Goal: Task Accomplishment & Management: Manage account settings

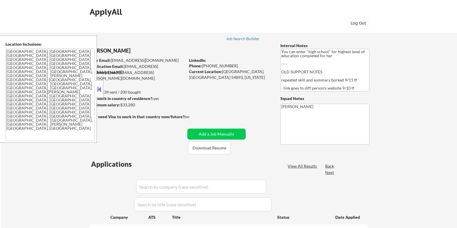
select select ""pending""
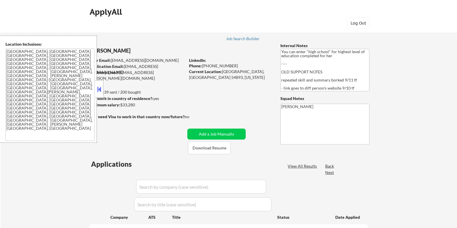
select select ""pending""
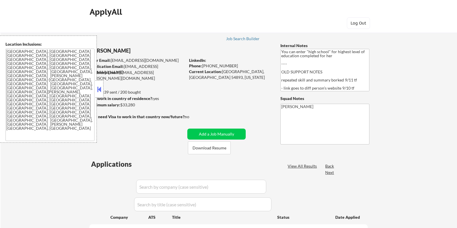
select select ""pending""
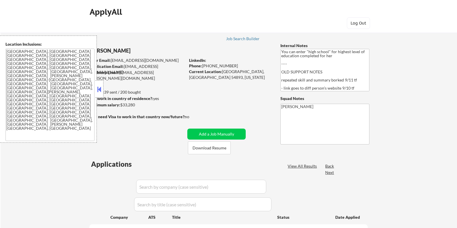
select select ""pending""
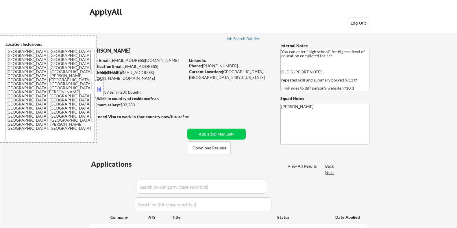
select select ""pending""
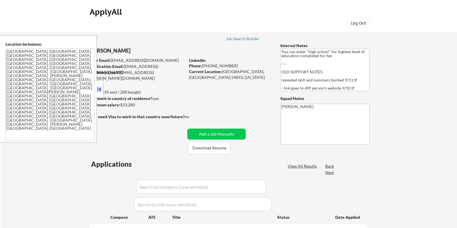
select select ""pending""
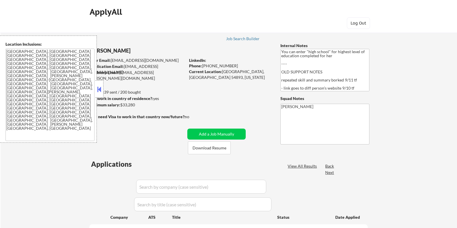
select select ""pending""
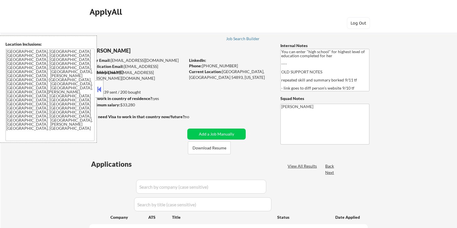
select select ""pending""
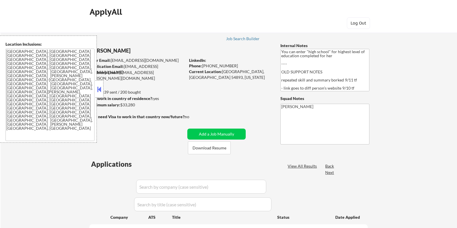
select select ""pending""
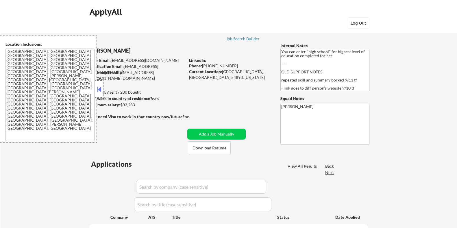
select select ""pending""
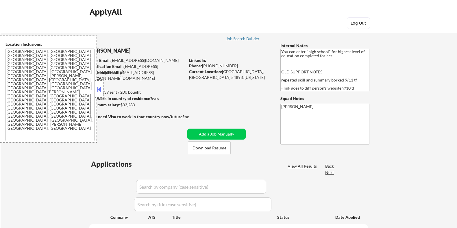
select select ""pending""
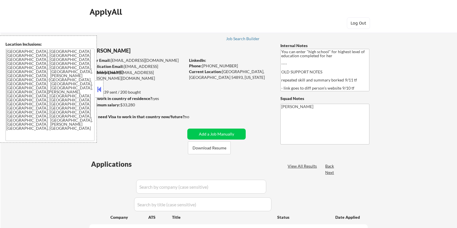
select select ""pending""
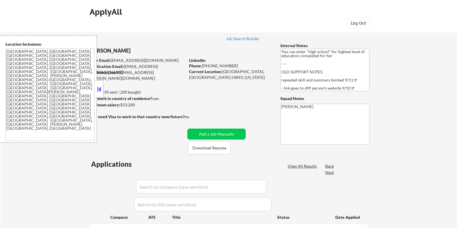
select select ""pending""
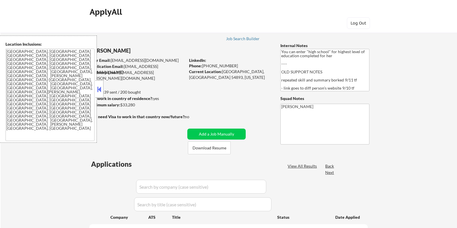
select select ""pending""
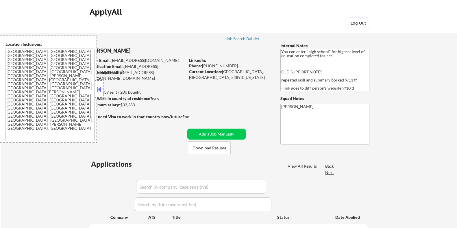
select select ""pending""
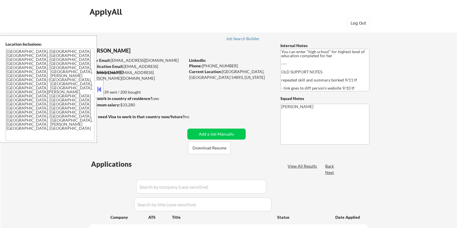
select select ""pending""
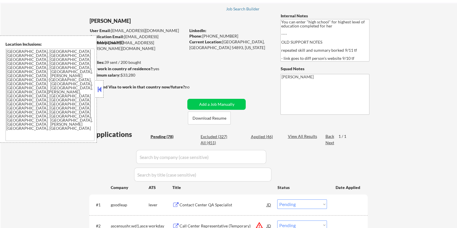
scroll to position [72, 0]
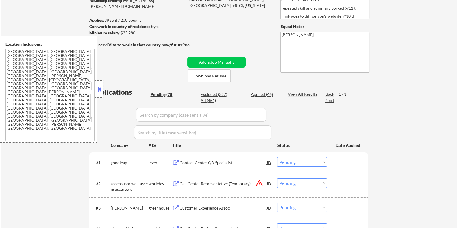
click at [218, 162] on div "Contact Center QA Specialist" at bounding box center [222, 163] width 87 height 6
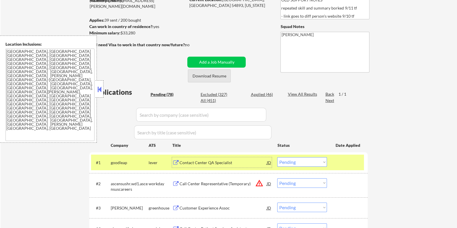
click at [203, 74] on button "Download Resume" at bounding box center [209, 75] width 43 height 13
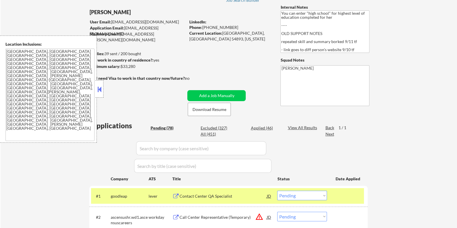
scroll to position [36, 0]
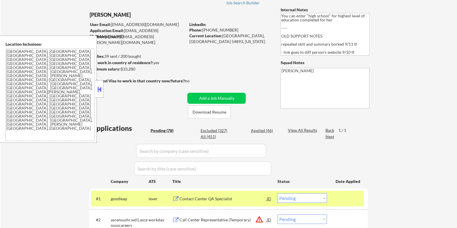
click at [99, 87] on button at bounding box center [99, 89] width 6 height 9
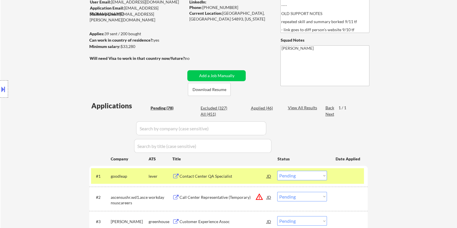
scroll to position [72, 0]
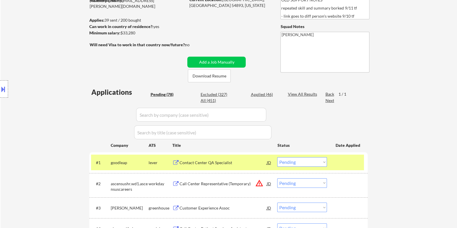
click at [319, 162] on select "Choose an option... Pending Applied Excluded (Questions) Excluded (Expired) Exc…" at bounding box center [302, 162] width 50 height 10
click at [277, 157] on select "Choose an option... Pending Applied Excluded (Questions) Excluded (Expired) Exc…" at bounding box center [302, 162] width 50 height 10
select select ""pending""
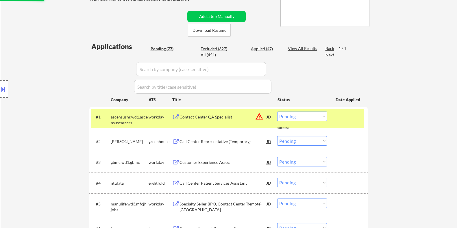
scroll to position [217, 0]
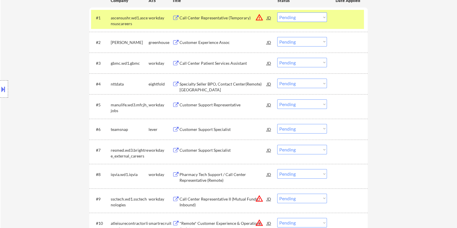
click at [193, 42] on div "Customer Experience Assoc" at bounding box center [222, 43] width 87 height 6
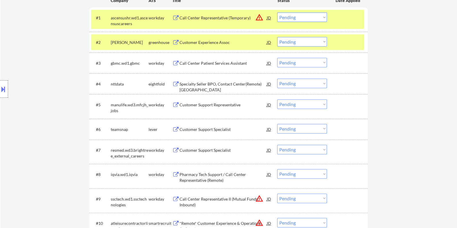
click at [3, 90] on button at bounding box center [3, 89] width 6 height 10
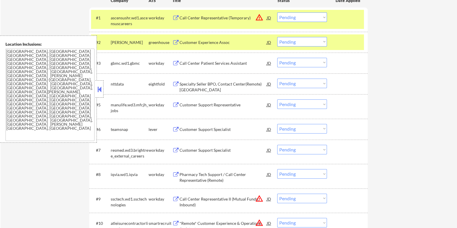
click at [99, 87] on button at bounding box center [99, 89] width 6 height 9
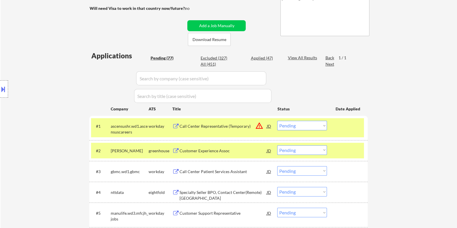
scroll to position [36, 0]
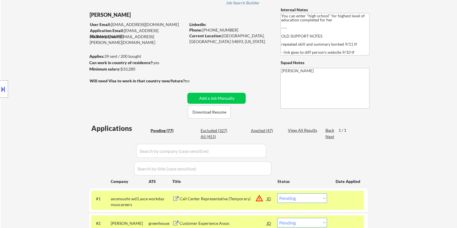
drag, startPoint x: 135, startPoint y: 68, endPoint x: 120, endPoint y: 67, distance: 15.1
click at [120, 67] on div "Minimum salary: $33,280" at bounding box center [137, 69] width 96 height 6
copy div "$33,280"
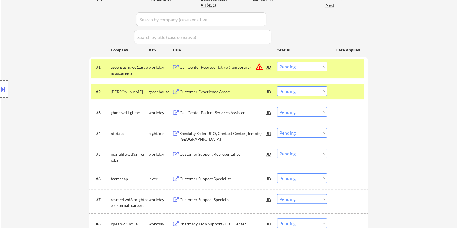
scroll to position [181, 0]
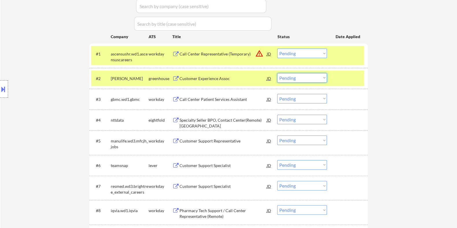
click at [296, 79] on select "Choose an option... Pending Applied Excluded (Questions) Excluded (Expired) Exc…" at bounding box center [302, 78] width 50 height 10
click at [277, 73] on select "Choose an option... Pending Applied Excluded (Questions) Excluded (Expired) Exc…" at bounding box center [302, 78] width 50 height 10
select select ""pending""
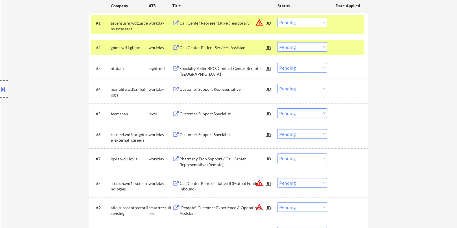
scroll to position [217, 0]
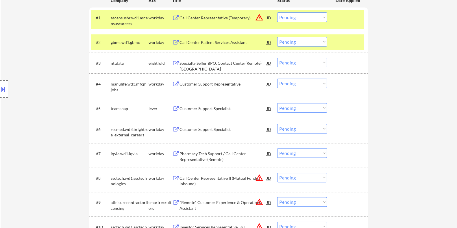
click at [211, 108] on div "Customer Support Specialist" at bounding box center [222, 109] width 87 height 6
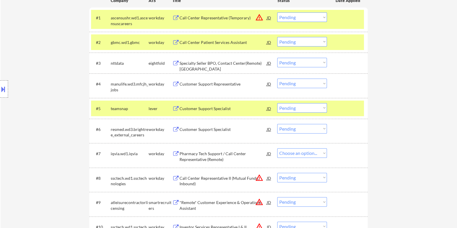
select select ""pending""
click at [298, 106] on select "Choose an option... Pending Applied Excluded (Questions) Excluded (Expired) Exc…" at bounding box center [302, 108] width 50 height 10
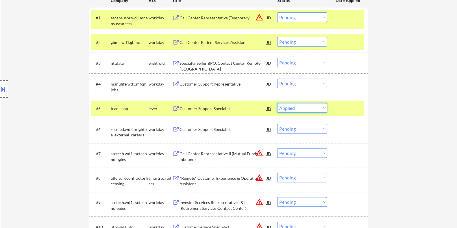
click at [277, 103] on select "Choose an option... Pending Applied Excluded (Questions) Excluded (Expired) Exc…" at bounding box center [302, 108] width 50 height 10
select select ""pending""
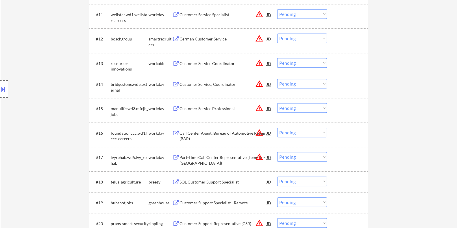
scroll to position [506, 0]
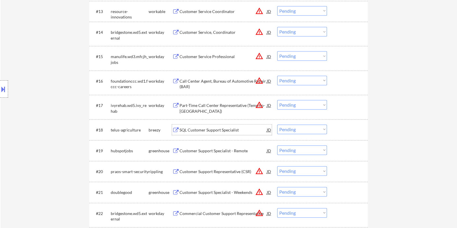
click at [237, 130] on div "SQL Customer Support Specialist" at bounding box center [222, 130] width 87 height 6
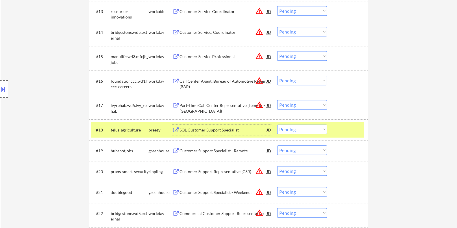
click at [307, 128] on select "Choose an option... Pending Applied Excluded (Questions) Excluded (Expired) Exc…" at bounding box center [302, 130] width 50 height 10
click at [277, 125] on select "Choose an option... Pending Applied Excluded (Questions) Excluded (Expired) Exc…" at bounding box center [302, 130] width 50 height 10
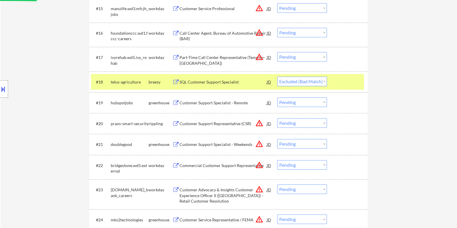
scroll to position [578, 0]
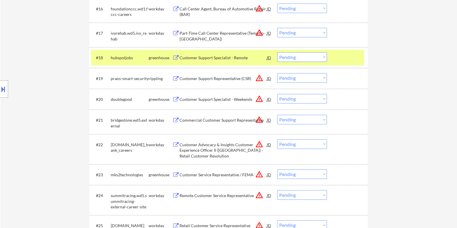
click at [203, 56] on div "Customer Support Specialist - Remote" at bounding box center [222, 58] width 87 height 6
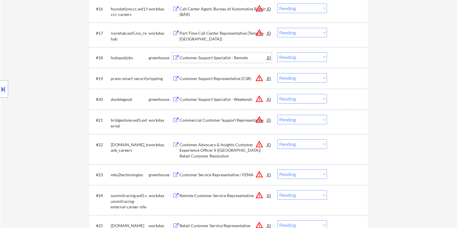
click at [285, 60] on select "Choose an option... Pending Applied Excluded (Questions) Excluded (Expired) Exc…" at bounding box center [302, 57] width 50 height 10
click at [277, 52] on select "Choose an option... Pending Applied Excluded (Questions) Excluded (Expired) Exc…" at bounding box center [302, 57] width 50 height 10
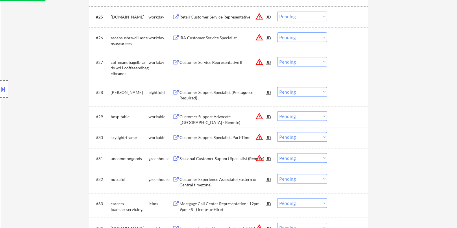
select select ""pending""
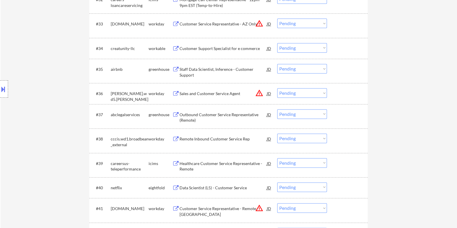
scroll to position [976, 0]
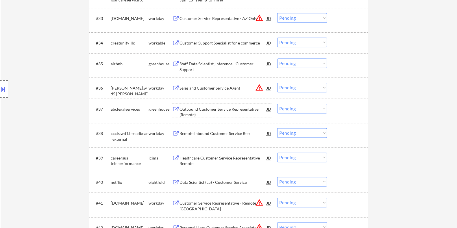
click at [222, 108] on div "Outbound Customer Service Representative (Remote)" at bounding box center [222, 111] width 87 height 11
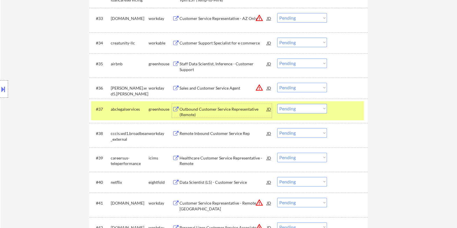
click at [302, 109] on select "Choose an option... Pending Applied Excluded (Questions) Excluded (Expired) Exc…" at bounding box center [302, 109] width 50 height 10
click at [277, 104] on select "Choose an option... Pending Applied Excluded (Questions) Excluded (Expired) Exc…" at bounding box center [302, 109] width 50 height 10
select select ""pending""
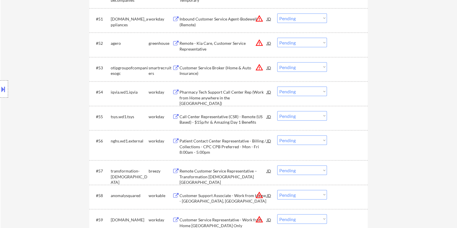
scroll to position [1446, 0]
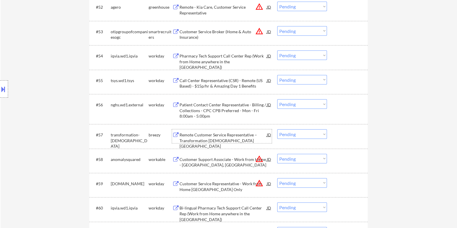
click at [221, 136] on div "Remote Customer Service Representative – Transformation [DEMOGRAPHIC_DATA] [GEO…" at bounding box center [222, 140] width 87 height 17
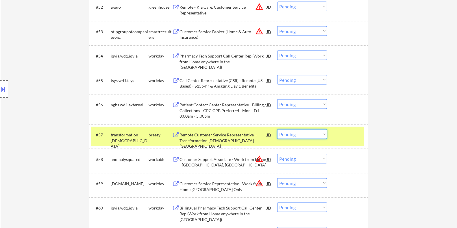
click at [300, 134] on select "Choose an option... Pending Applied Excluded (Questions) Excluded (Expired) Exc…" at bounding box center [302, 135] width 50 height 10
click at [277, 130] on select "Choose an option... Pending Applied Excluded (Questions) Excluded (Expired) Exc…" at bounding box center [302, 135] width 50 height 10
select select ""pending""
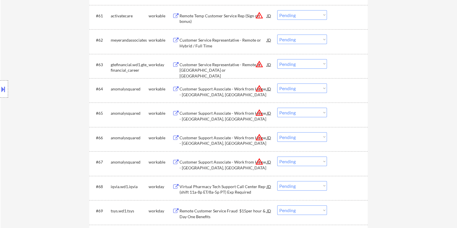
scroll to position [1771, 0]
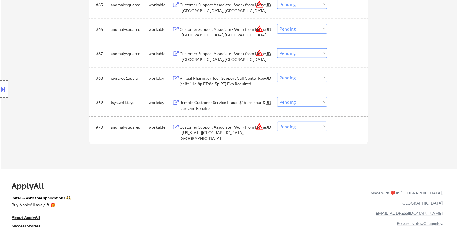
click at [209, 76] on div "Virtual Pharmacy Tech Support Call Center Rep- (shift 11a-8p ET/8a-5p PT) Exp R…" at bounding box center [222, 80] width 87 height 11
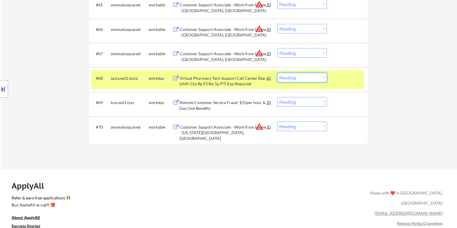
click at [314, 77] on select "Choose an option... Pending Applied Excluded (Questions) Excluded (Expired) Exc…" at bounding box center [302, 78] width 50 height 10
click at [277, 73] on select "Choose an option... Pending Applied Excluded (Questions) Excluded (Expired) Exc…" at bounding box center [302, 78] width 50 height 10
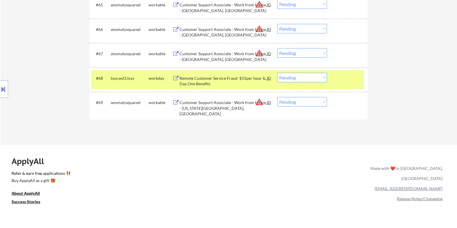
click at [198, 79] on div "Remote Customer Service Fraud $15per hour & Day One Benefits" at bounding box center [222, 80] width 87 height 11
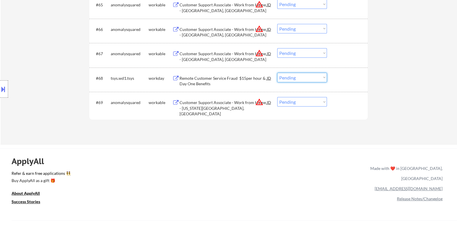
click at [305, 75] on select "Choose an option... Pending Applied Excluded (Questions) Excluded (Expired) Exc…" at bounding box center [302, 78] width 50 height 10
click at [277, 73] on select "Choose an option... Pending Applied Excluded (Questions) Excluded (Expired) Exc…" at bounding box center [302, 78] width 50 height 10
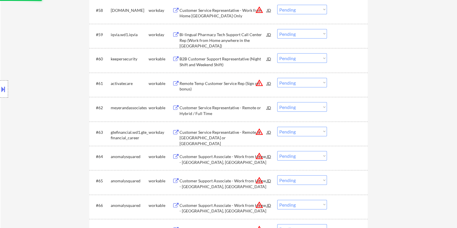
select select ""pending""
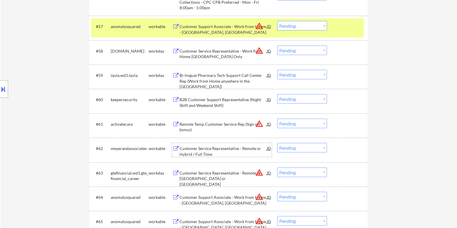
click at [233, 148] on div "Customer Service Representative - Remote or Hybrid / Full Time" at bounding box center [222, 151] width 87 height 11
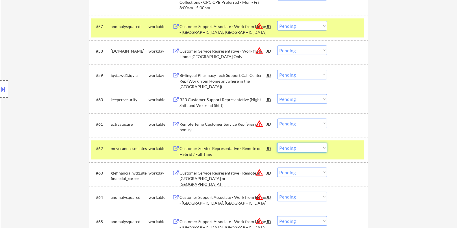
click at [302, 148] on select "Choose an option... Pending Applied Excluded (Questions) Excluded (Expired) Exc…" at bounding box center [302, 148] width 50 height 10
click at [277, 143] on select "Choose an option... Pending Applied Excluded (Questions) Excluded (Expired) Exc…" at bounding box center [302, 148] width 50 height 10
select select ""pending""
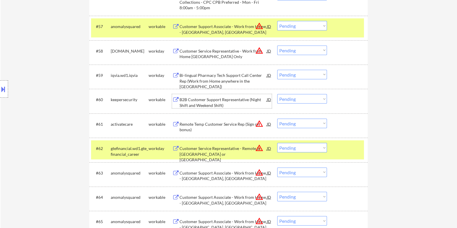
click at [205, 100] on div "B2B Customer Support Representative (Night Shift and Weekend Shift)" at bounding box center [222, 102] width 87 height 11
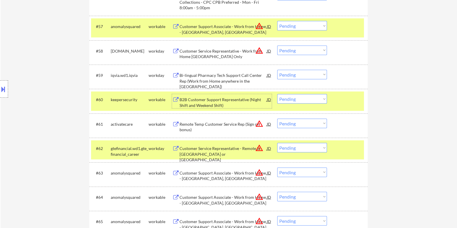
click at [303, 99] on select "Choose an option... Pending Applied Excluded (Questions) Excluded (Expired) Exc…" at bounding box center [302, 99] width 50 height 10
click at [277, 94] on select "Choose an option... Pending Applied Excluded (Questions) Excluded (Expired) Exc…" at bounding box center [302, 99] width 50 height 10
select select ""pending""
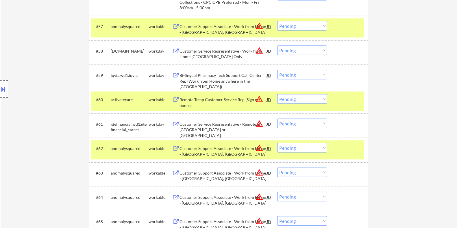
click at [202, 76] on div "Bi-lingual Pharmacy Tech Support Call Center Rep (Work from Home anywhere in th…" at bounding box center [222, 81] width 87 height 17
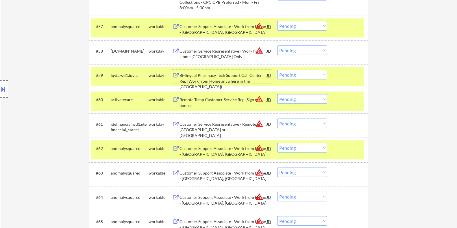
click at [318, 75] on select "Choose an option... Pending Applied Excluded (Questions) Excluded (Expired) Exc…" at bounding box center [302, 75] width 50 height 10
click at [277, 70] on select "Choose an option... Pending Applied Excluded (Questions) Excluded (Expired) Exc…" at bounding box center [302, 75] width 50 height 10
select select ""pending""
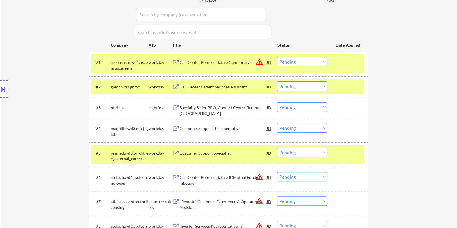
scroll to position [144, 0]
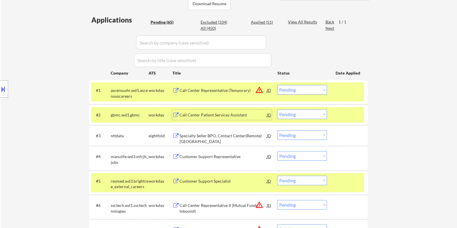
click at [221, 112] on div "Call Center Patient Services Assistant" at bounding box center [222, 115] width 87 height 6
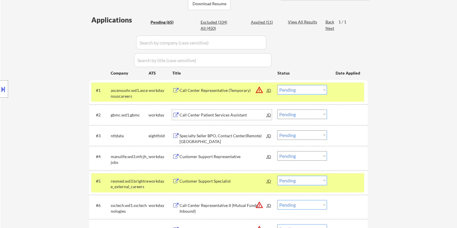
click at [304, 110] on select "Choose an option... Pending Applied Excluded (Questions) Excluded (Expired) Exc…" at bounding box center [302, 115] width 50 height 10
click at [277, 110] on select "Choose an option... Pending Applied Excluded (Questions) Excluded (Expired) Exc…" at bounding box center [302, 115] width 50 height 10
select select ""pending""
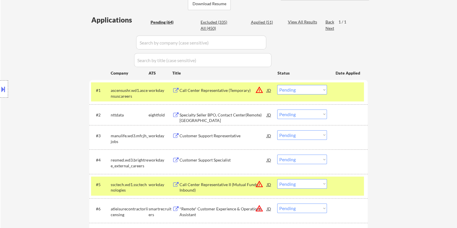
click at [203, 136] on div "Customer Support Representative" at bounding box center [222, 136] width 87 height 6
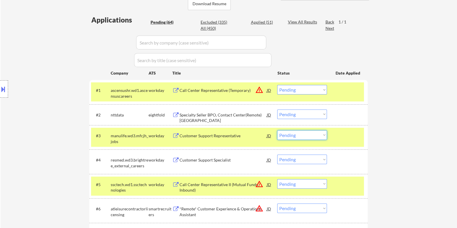
click at [312, 135] on select "Choose an option... Pending Applied Excluded (Questions) Excluded (Expired) Exc…" at bounding box center [302, 135] width 50 height 10
click at [277, 130] on select "Choose an option... Pending Applied Excluded (Questions) Excluded (Expired) Exc…" at bounding box center [302, 135] width 50 height 10
select select ""pending""
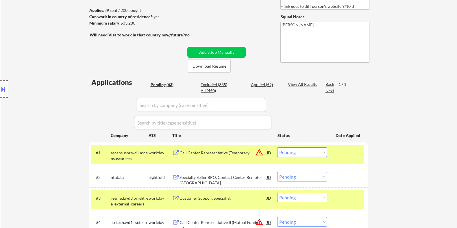
scroll to position [72, 0]
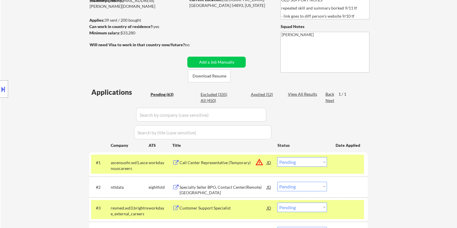
click at [263, 93] on div "Applied (52)" at bounding box center [265, 95] width 29 height 6
select select ""applied""
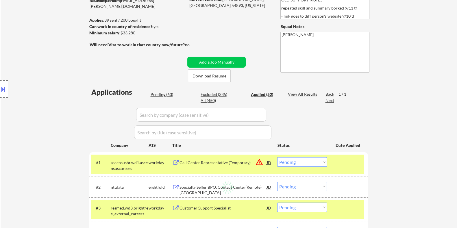
select select ""applied""
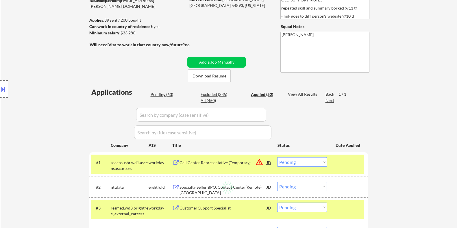
select select ""applied""
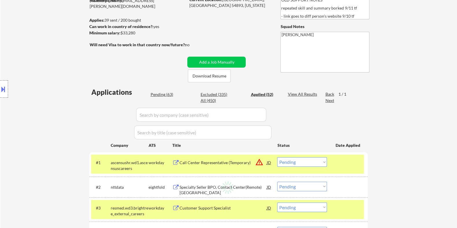
select select ""applied""
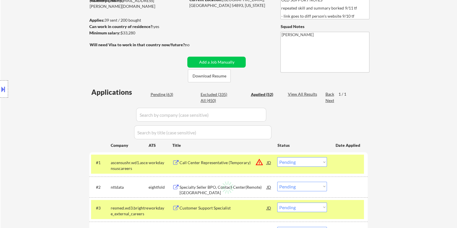
select select ""applied""
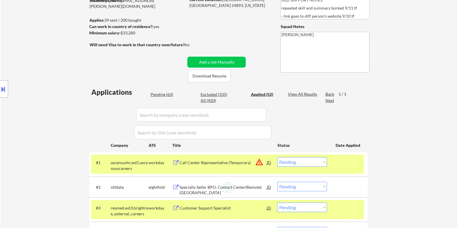
select select ""applied""
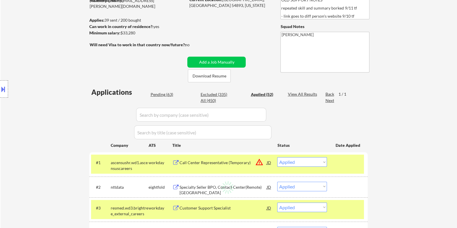
select select ""applied""
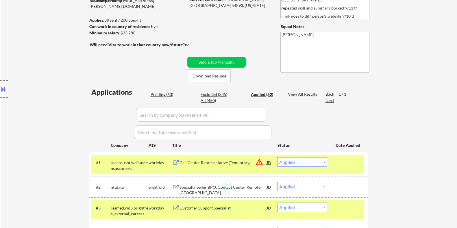
select select ""applied""
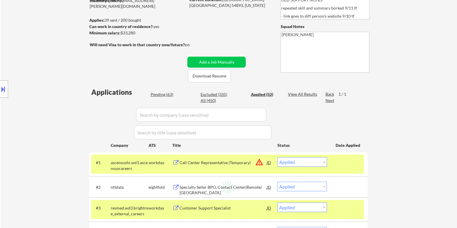
select select ""applied""
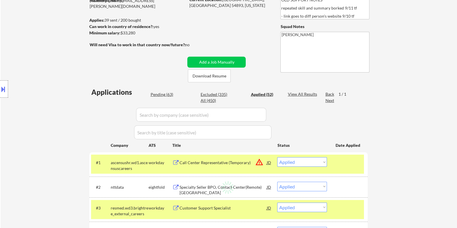
select select ""applied""
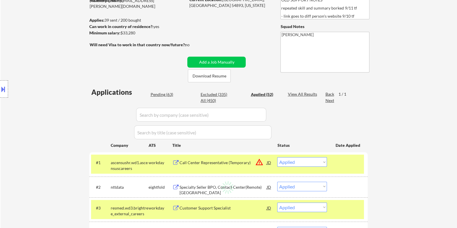
select select ""applied""
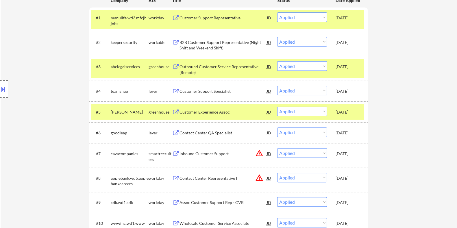
scroll to position [144, 0]
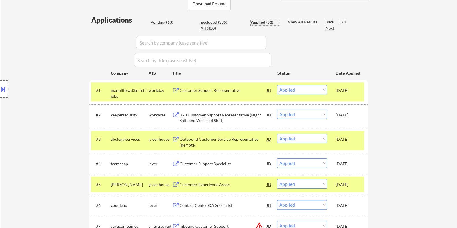
click at [165, 20] on div "Pending (63)" at bounding box center [164, 22] width 29 height 6
select select ""pending""
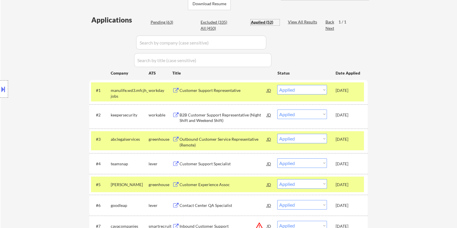
select select ""pending""
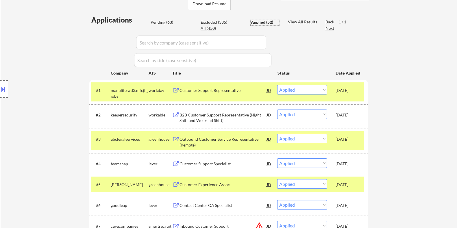
select select ""pending""
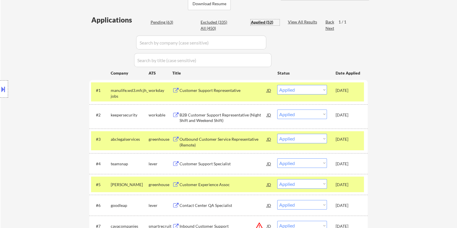
select select ""pending""
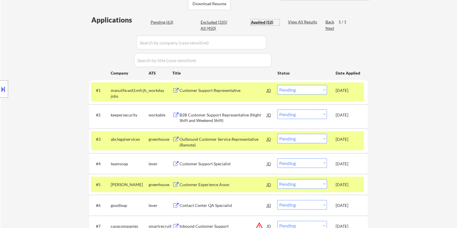
select select ""pending""
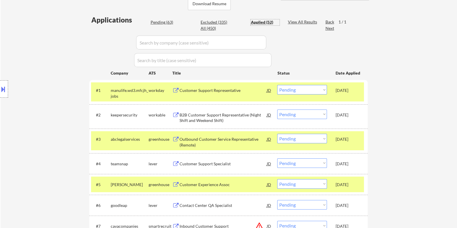
select select ""pending""
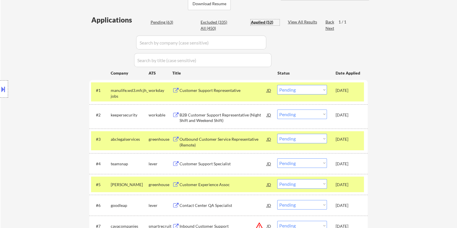
select select ""pending""
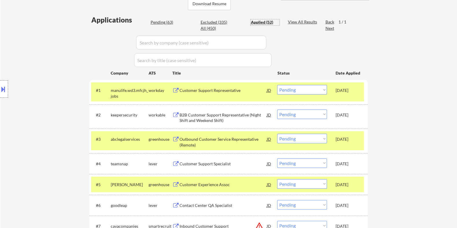
select select ""pending""
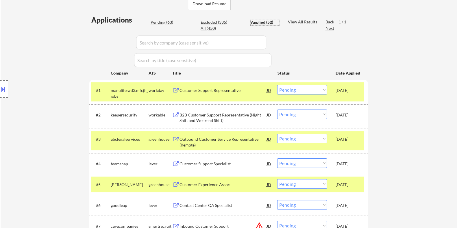
select select ""pending""
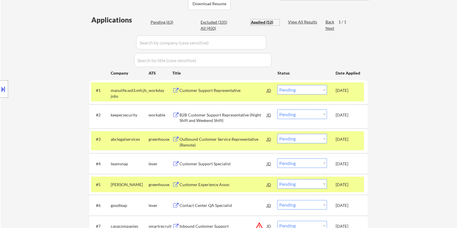
select select ""pending""
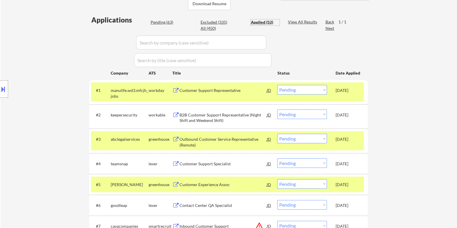
select select ""pending""
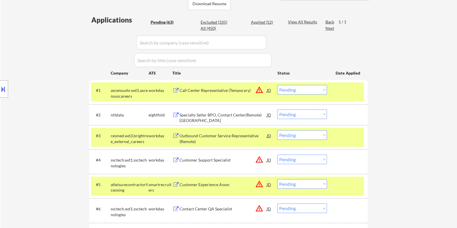
scroll to position [181, 0]
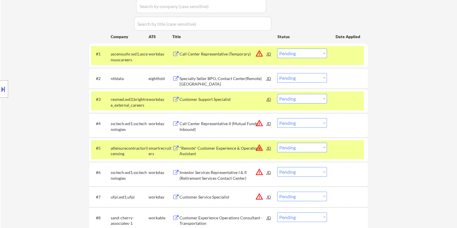
click at [246, 78] on div "Specialty Seller BPO, Contact Center(Remote) [GEOGRAPHIC_DATA]" at bounding box center [222, 81] width 87 height 11
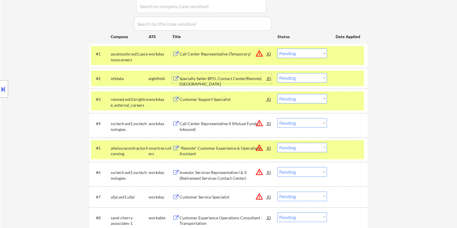
click at [309, 76] on select "Choose an option... Pending Applied Excluded (Questions) Excluded (Expired) Exc…" at bounding box center [302, 78] width 50 height 10
click at [277, 73] on select "Choose an option... Pending Applied Excluded (Questions) Excluded (Expired) Exc…" at bounding box center [302, 78] width 50 height 10
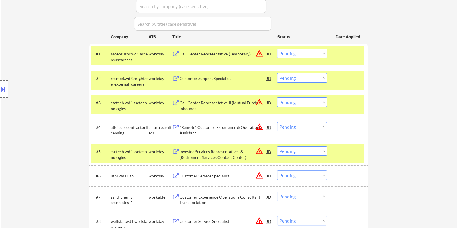
click at [211, 79] on div "Customer Support Specialist" at bounding box center [222, 79] width 87 height 6
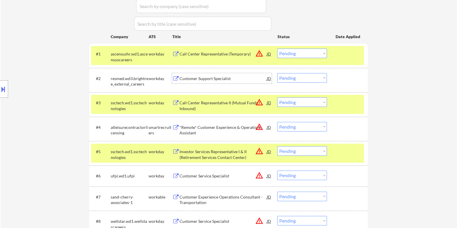
click at [288, 77] on select "Choose an option... Pending Applied Excluded (Questions) Excluded (Expired) Exc…" at bounding box center [302, 78] width 50 height 10
click at [277, 73] on select "Choose an option... Pending Applied Excluded (Questions) Excluded (Expired) Exc…" at bounding box center [302, 78] width 50 height 10
select select ""pending""
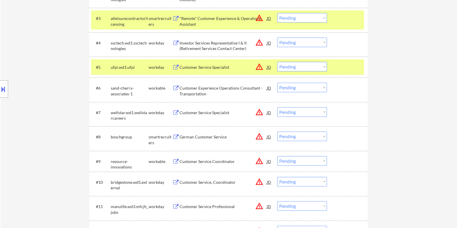
scroll to position [253, 0]
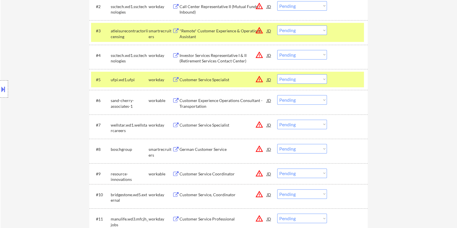
click at [215, 100] on div "Customer Experience Operations Consultant - Transportation" at bounding box center [222, 103] width 87 height 11
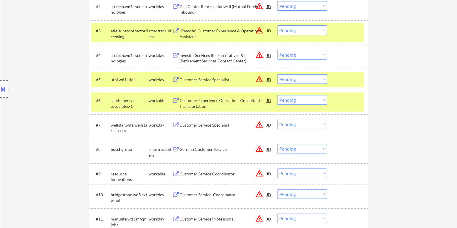
click at [306, 101] on select "Choose an option... Pending Applied Excluded (Questions) Excluded (Expired) Exc…" at bounding box center [302, 100] width 50 height 10
click at [277, 95] on select "Choose an option... Pending Applied Excluded (Questions) Excluded (Expired) Exc…" at bounding box center [302, 100] width 50 height 10
select select ""pending""
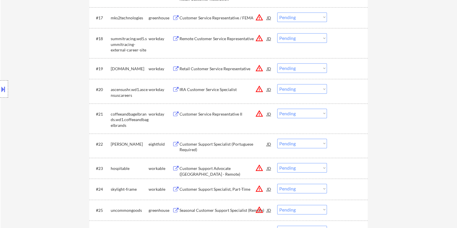
scroll to position [651, 0]
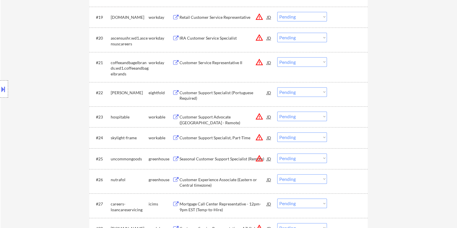
click at [217, 92] on div "Customer Support Specialist (Portuguese Required)" at bounding box center [222, 95] width 87 height 11
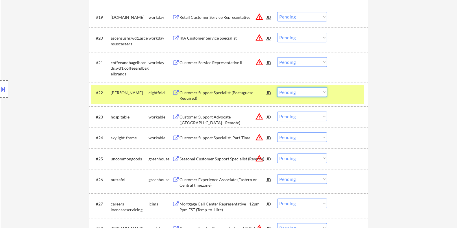
click at [301, 94] on select "Choose an option... Pending Applied Excluded (Questions) Excluded (Expired) Exc…" at bounding box center [302, 92] width 50 height 10
click at [277, 87] on select "Choose an option... Pending Applied Excluded (Questions) Excluded (Expired) Exc…" at bounding box center [302, 92] width 50 height 10
select select ""pending""
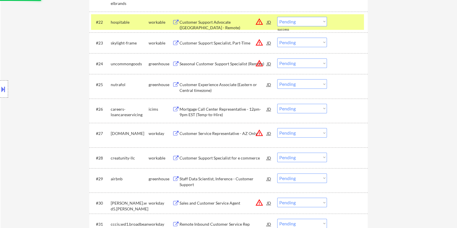
scroll to position [723, 0]
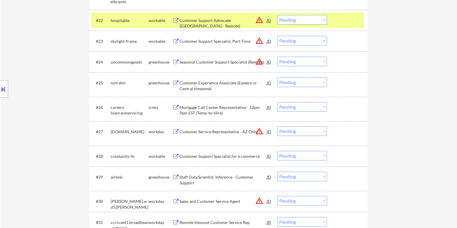
click at [191, 87] on div "Customer Experience Associate (Eastern or Central timezone)" at bounding box center [222, 85] width 87 height 11
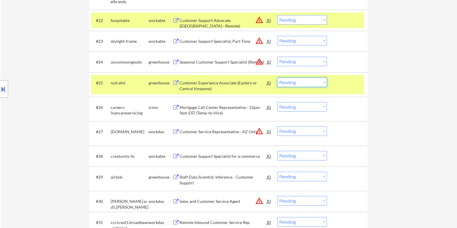
click at [295, 84] on select "Choose an option... Pending Applied Excluded (Questions) Excluded (Expired) Exc…" at bounding box center [302, 82] width 50 height 10
click at [277, 77] on select "Choose an option... Pending Applied Excluded (Questions) Excluded (Expired) Exc…" at bounding box center [302, 82] width 50 height 10
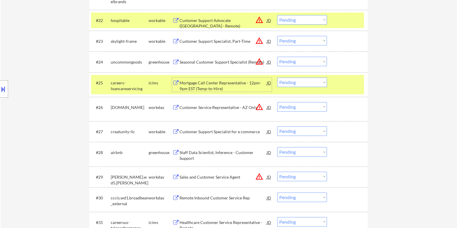
click at [198, 83] on div "Mortgage Call Center Representative - 12pm-9pm EST (Temp-to-Hire)" at bounding box center [222, 85] width 87 height 11
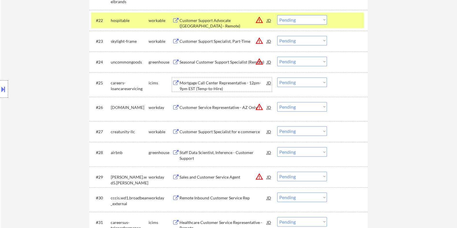
click at [293, 86] on select "Choose an option... Pending Applied Excluded (Questions) Excluded (Expired) Exc…" at bounding box center [302, 82] width 50 height 10
click at [277, 77] on select "Choose an option... Pending Applied Excluded (Questions) Excluded (Expired) Exc…" at bounding box center [302, 82] width 50 height 10
select select ""pending""
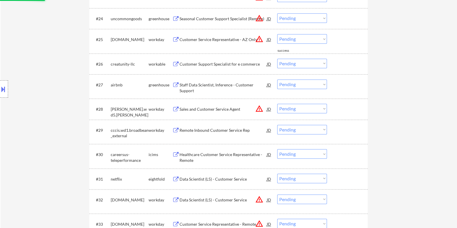
scroll to position [795, 0]
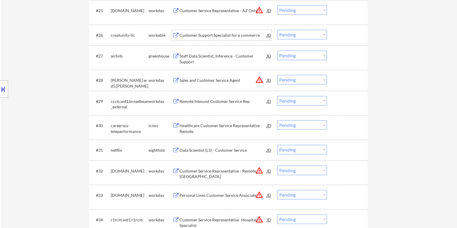
click at [219, 35] on div "Customer Support Specialist for e commerce" at bounding box center [222, 35] width 87 height 6
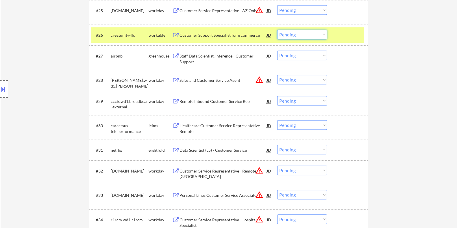
click at [302, 34] on select "Choose an option... Pending Applied Excluded (Questions) Excluded (Expired) Exc…" at bounding box center [302, 35] width 50 height 10
click at [277, 30] on select "Choose an option... Pending Applied Excluded (Questions) Excluded (Expired) Exc…" at bounding box center [302, 35] width 50 height 10
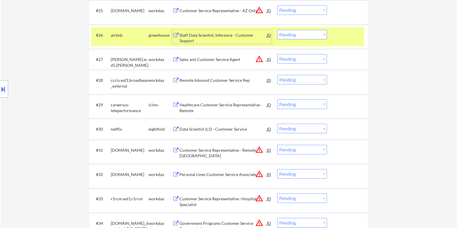
click at [215, 33] on div "Staff Data Scientist, Inference - Customer Support" at bounding box center [222, 37] width 87 height 11
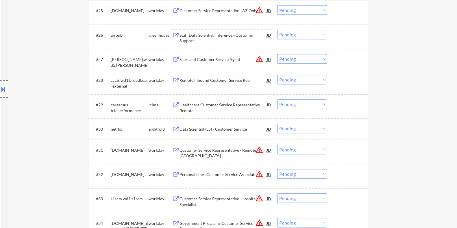
click at [304, 32] on select "Choose an option... Pending Applied Excluded (Questions) Excluded (Expired) Exc…" at bounding box center [302, 35] width 50 height 10
click at [277, 30] on select "Choose an option... Pending Applied Excluded (Questions) Excluded (Expired) Exc…" at bounding box center [302, 35] width 50 height 10
select select ""pending""
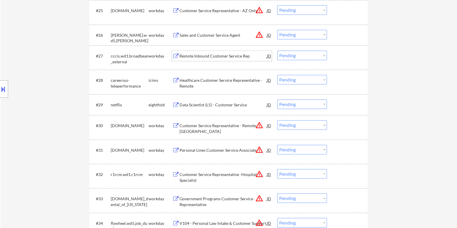
click at [218, 56] on div "Remote Inbound Customer Service Rep" at bounding box center [222, 56] width 87 height 6
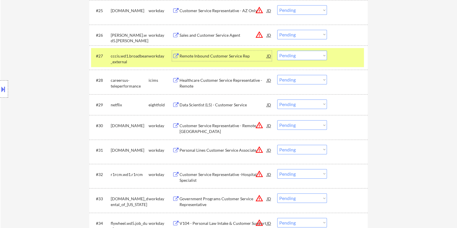
click at [297, 54] on select "Choose an option... Pending Applied Excluded (Questions) Excluded (Expired) Exc…" at bounding box center [302, 56] width 50 height 10
click at [277, 51] on select "Choose an option... Pending Applied Excluded (Questions) Excluded (Expired) Exc…" at bounding box center [302, 56] width 50 height 10
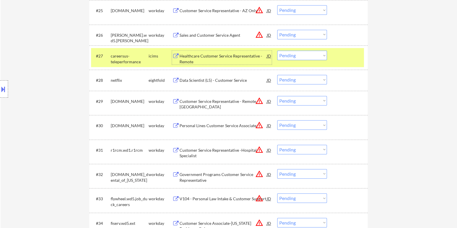
click at [246, 56] on div "Healthcare Customer Service Representative - Remote" at bounding box center [222, 58] width 87 height 11
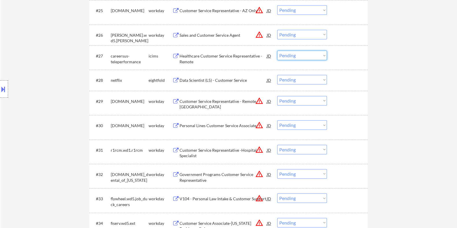
click at [290, 56] on select "Choose an option... Pending Applied Excluded (Questions) Excluded (Expired) Exc…" at bounding box center [302, 56] width 50 height 10
click at [277, 51] on select "Choose an option... Pending Applied Excluded (Questions) Excluded (Expired) Exc…" at bounding box center [302, 56] width 50 height 10
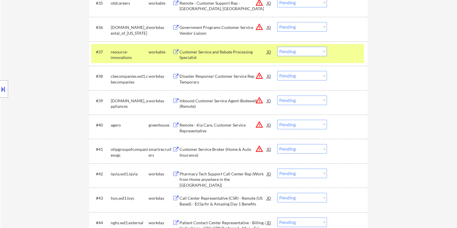
scroll to position [1048, 0]
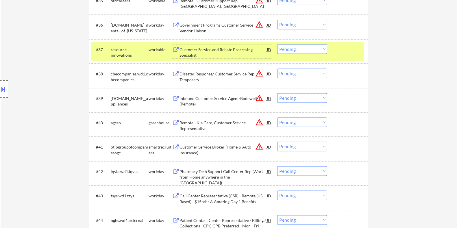
click at [222, 51] on div "Customer Service and Rebate Processing Specialist" at bounding box center [222, 52] width 87 height 11
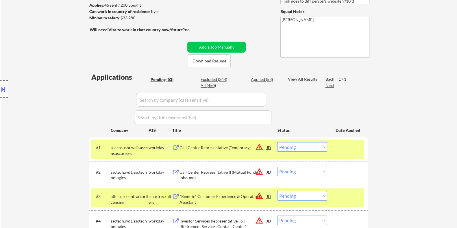
scroll to position [72, 0]
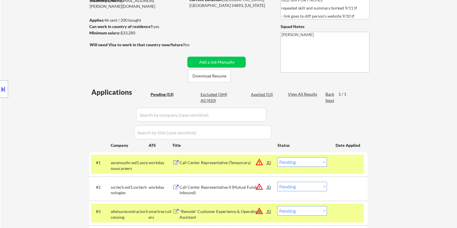
drag, startPoint x: 138, startPoint y: 31, endPoint x: 122, endPoint y: 32, distance: 15.7
click at [122, 32] on div "Minimum salary: $33,280" at bounding box center [137, 33] width 96 height 6
click at [139, 35] on div "Minimum salary: $33,280" at bounding box center [137, 33] width 96 height 6
drag, startPoint x: 139, startPoint y: 32, endPoint x: 120, endPoint y: 32, distance: 18.5
click at [120, 32] on div "Minimum salary: $33,280" at bounding box center [137, 33] width 96 height 6
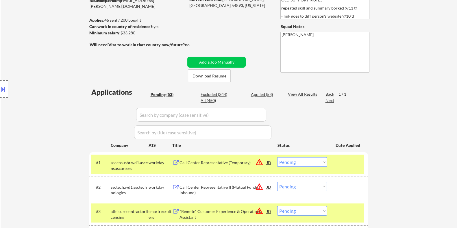
copy div "$33,280"
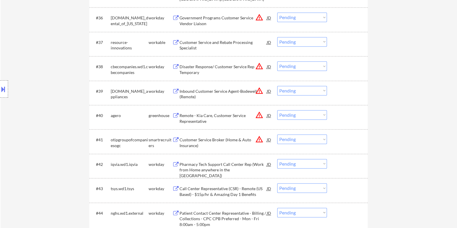
scroll to position [1012, 0]
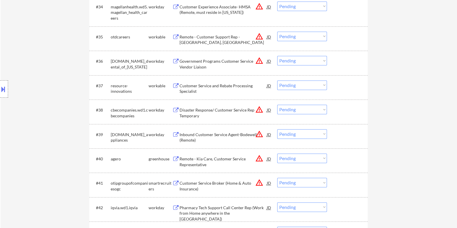
click at [324, 84] on select "Choose an option... Pending Applied Excluded (Questions) Excluded (Expired) Exc…" at bounding box center [302, 85] width 50 height 10
click at [277, 80] on select "Choose an option... Pending Applied Excluded (Questions) Excluded (Expired) Exc…" at bounding box center [302, 85] width 50 height 10
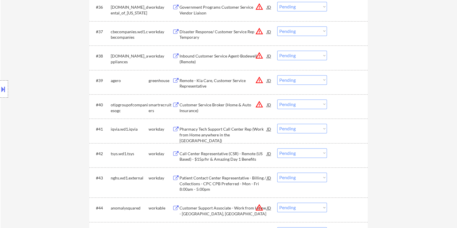
scroll to position [1120, 0]
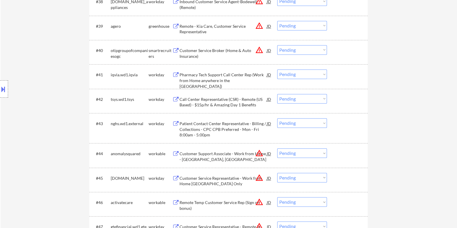
click at [218, 74] on div "Pharmacy Tech Support Call Center Rep (Work from Home anywhere in the [GEOGRAPH…" at bounding box center [222, 80] width 87 height 17
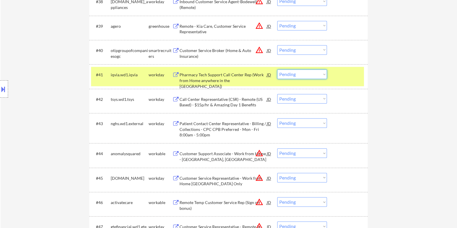
click at [298, 73] on select "Choose an option... Pending Applied Excluded (Questions) Excluded (Expired) Exc…" at bounding box center [302, 74] width 50 height 10
click at [277, 69] on select "Choose an option... Pending Applied Excluded (Questions) Excluded (Expired) Exc…" at bounding box center [302, 74] width 50 height 10
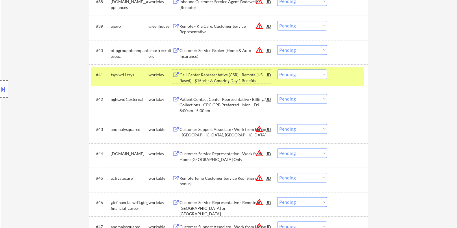
click at [189, 78] on div "Call Center Representative (CSR) - Remote (US Based) - $15p/hr & Amazing Day 1 …" at bounding box center [222, 77] width 87 height 11
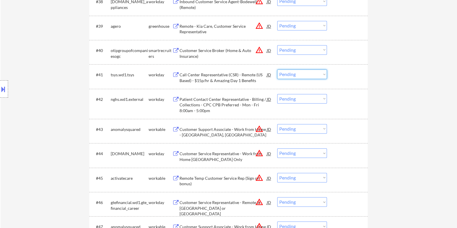
click at [286, 77] on select "Choose an option... Pending Applied Excluded (Questions) Excluded (Expired) Exc…" at bounding box center [302, 74] width 50 height 10
click at [277, 69] on select "Choose an option... Pending Applied Excluded (Questions) Excluded (Expired) Exc…" at bounding box center [302, 74] width 50 height 10
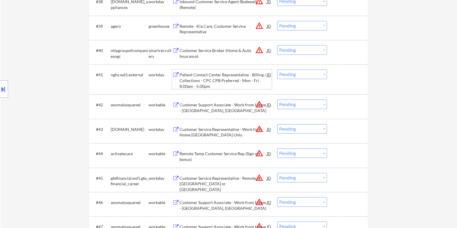
click at [203, 75] on div "Patient Contact Center Representative - Billing / Collections - CPC CPB Preferr…" at bounding box center [222, 80] width 87 height 17
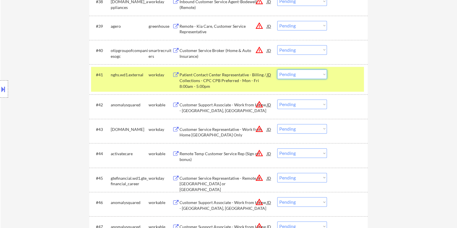
click at [304, 75] on select "Choose an option... Pending Applied Excluded (Questions) Excluded (Expired) Exc…" at bounding box center [302, 74] width 50 height 10
click at [277, 69] on select "Choose an option... Pending Applied Excluded (Questions) Excluded (Expired) Exc…" at bounding box center [302, 74] width 50 height 10
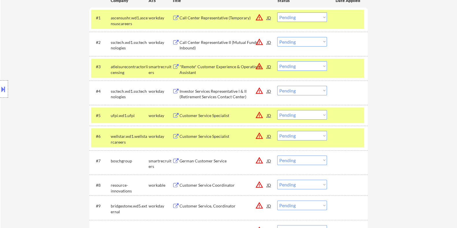
scroll to position [108, 0]
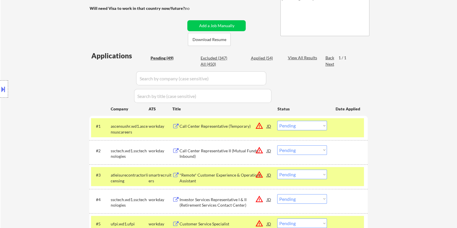
click at [325, 122] on select "Choose an option... Pending Applied Excluded (Questions) Excluded (Expired) Exc…" at bounding box center [302, 126] width 50 height 10
click at [277, 121] on select "Choose an option... Pending Applied Excluded (Questions) Excluded (Expired) Exc…" at bounding box center [302, 126] width 50 height 10
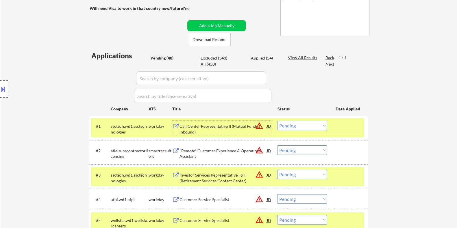
click at [205, 126] on div "Call Center Representative II (Mutual Funds, Inbound)" at bounding box center [222, 128] width 87 height 11
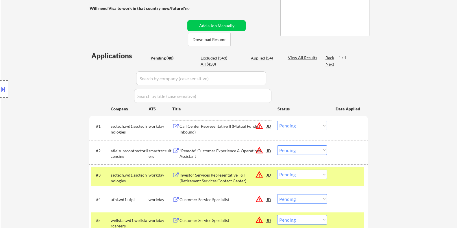
click at [299, 126] on select "Choose an option... Pending Applied Excluded (Questions) Excluded (Expired) Exc…" at bounding box center [302, 126] width 50 height 10
click at [277, 121] on select "Choose an option... Pending Applied Excluded (Questions) Excluded (Expired) Exc…" at bounding box center [302, 126] width 50 height 10
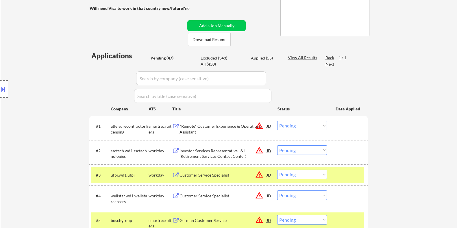
scroll to position [144, 0]
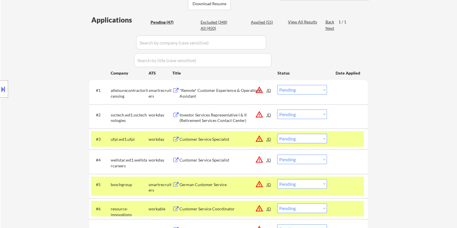
click at [201, 92] on div "*Remote* Customer Experience & Operations Assistant" at bounding box center [222, 93] width 87 height 11
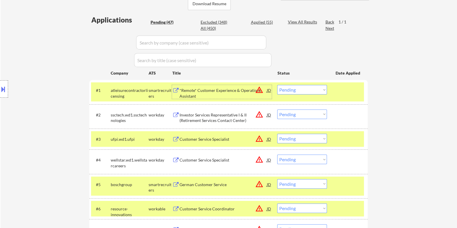
click at [296, 87] on select "Choose an option... Pending Applied Excluded (Questions) Excluded (Expired) Exc…" at bounding box center [302, 90] width 50 height 10
click at [277, 85] on select "Choose an option... Pending Applied Excluded (Questions) Excluded (Expired) Exc…" at bounding box center [302, 90] width 50 height 10
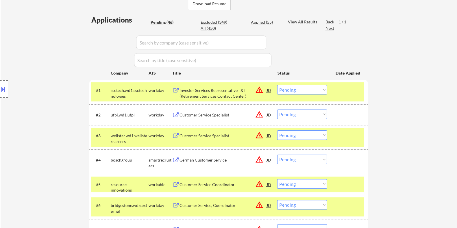
click at [221, 91] on div "Investor Services Representative I & II (Retirement Services Contact Center)" at bounding box center [222, 93] width 87 height 11
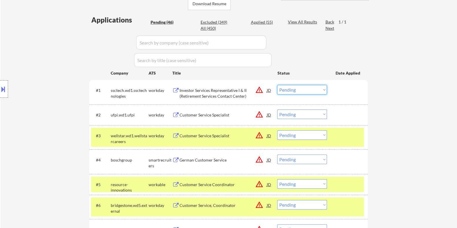
click at [298, 90] on select "Choose an option... Pending Applied Excluded (Questions) Excluded (Expired) Exc…" at bounding box center [302, 90] width 50 height 10
click at [277, 85] on select "Choose an option... Pending Applied Excluded (Questions) Excluded (Expired) Exc…" at bounding box center [302, 90] width 50 height 10
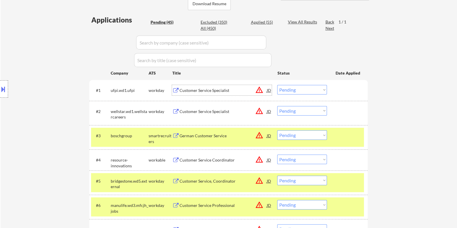
click at [193, 89] on div "Customer Service Specialist" at bounding box center [222, 91] width 87 height 6
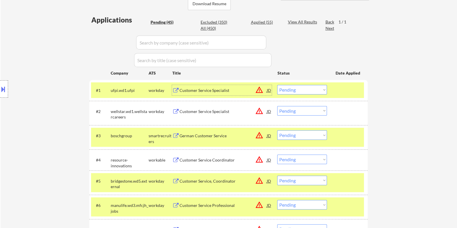
click at [318, 90] on select "Choose an option... Pending Applied Excluded (Questions) Excluded (Expired) Exc…" at bounding box center [302, 90] width 50 height 10
click at [277, 85] on select "Choose an option... Pending Applied Excluded (Questions) Excluded (Expired) Exc…" at bounding box center [302, 90] width 50 height 10
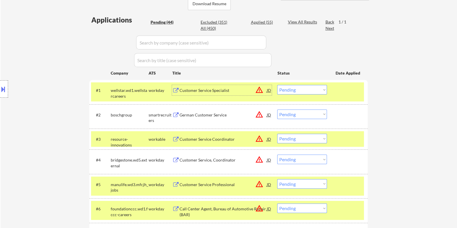
click at [191, 90] on div "Customer Service Specialist" at bounding box center [222, 91] width 87 height 6
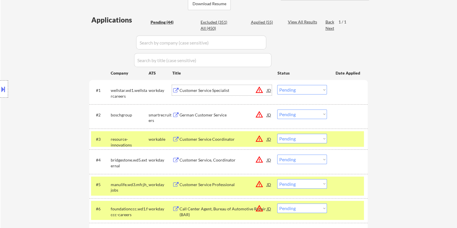
click at [317, 87] on select "Choose an option... Pending Applied Excluded (Questions) Excluded (Expired) Exc…" at bounding box center [302, 90] width 50 height 10
click at [277, 85] on select "Choose an option... Pending Applied Excluded (Questions) Excluded (Expired) Exc…" at bounding box center [302, 90] width 50 height 10
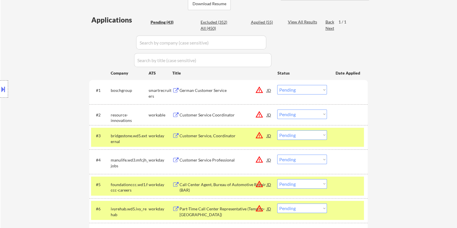
click at [217, 90] on div "German Customer Service" at bounding box center [222, 91] width 87 height 6
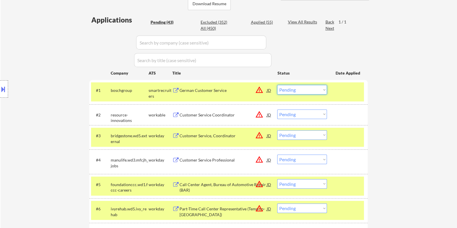
click at [304, 90] on select "Choose an option... Pending Applied Excluded (Questions) Excluded (Expired) Exc…" at bounding box center [302, 90] width 50 height 10
click at [277, 85] on select "Choose an option... Pending Applied Excluded (Questions) Excluded (Expired) Exc…" at bounding box center [302, 90] width 50 height 10
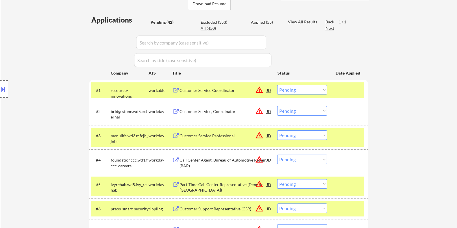
click at [181, 91] on div "Customer Service Coordinator" at bounding box center [222, 91] width 87 height 6
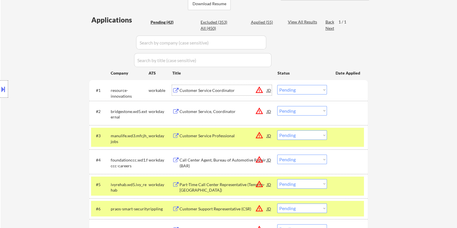
click at [304, 89] on select "Choose an option... Pending Applied Excluded (Questions) Excluded (Expired) Exc…" at bounding box center [302, 90] width 50 height 10
click at [289, 88] on select "Choose an option... Pending Applied Excluded (Questions) Excluded (Expired) Exc…" at bounding box center [302, 90] width 50 height 10
click at [277, 85] on select "Choose an option... Pending Applied Excluded (Questions) Excluded (Expired) Exc…" at bounding box center [302, 90] width 50 height 10
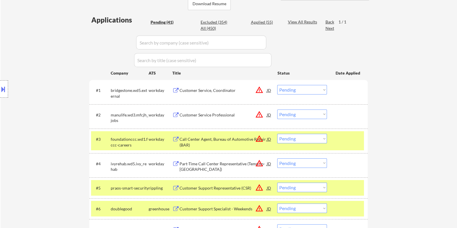
click at [207, 89] on div "Customer Service, Coordinator" at bounding box center [222, 91] width 87 height 6
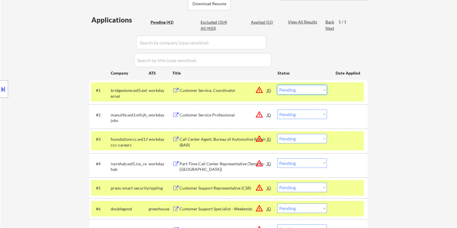
click at [309, 89] on select "Choose an option... Pending Applied Excluded (Questions) Excluded (Expired) Exc…" at bounding box center [302, 90] width 50 height 10
click at [277, 85] on select "Choose an option... Pending Applied Excluded (Questions) Excluded (Expired) Exc…" at bounding box center [302, 90] width 50 height 10
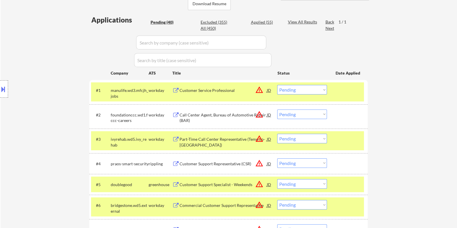
click at [208, 93] on div "Customer Service Professional" at bounding box center [222, 90] width 87 height 10
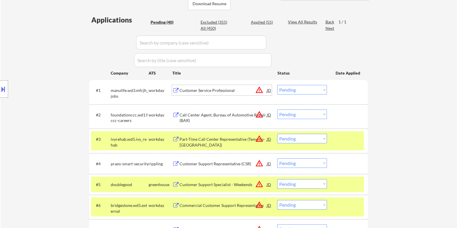
click at [296, 90] on select "Choose an option... Pending Applied Excluded (Questions) Excluded (Expired) Exc…" at bounding box center [302, 90] width 50 height 10
click at [277, 85] on select "Choose an option... Pending Applied Excluded (Questions) Excluded (Expired) Exc…" at bounding box center [302, 90] width 50 height 10
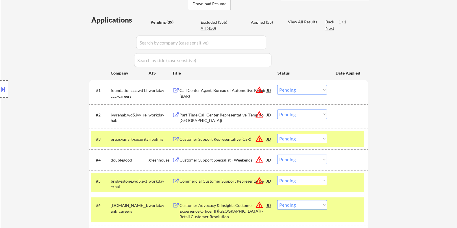
click at [189, 91] on div "Call Center Agent, Bureau of Automotive Repair (BAR)" at bounding box center [222, 93] width 87 height 11
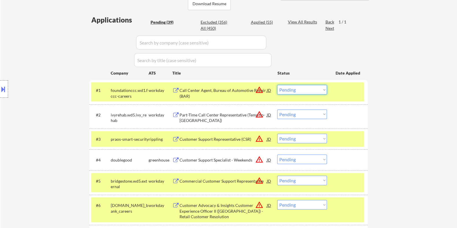
click at [300, 89] on select "Choose an option... Pending Applied Excluded (Questions) Excluded (Expired) Exc…" at bounding box center [302, 90] width 50 height 10
click at [277, 85] on select "Choose an option... Pending Applied Excluded (Questions) Excluded (Expired) Exc…" at bounding box center [302, 90] width 50 height 10
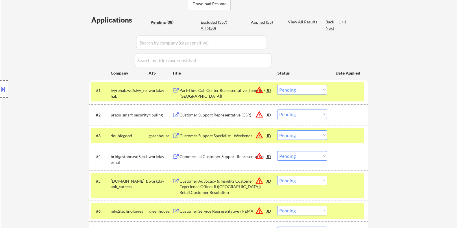
click at [201, 91] on div "Part-Time Call Center Representative (Temp-to-[GEOGRAPHIC_DATA])" at bounding box center [222, 93] width 87 height 11
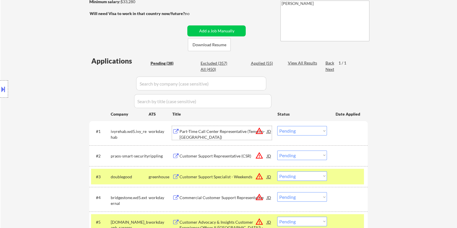
scroll to position [72, 0]
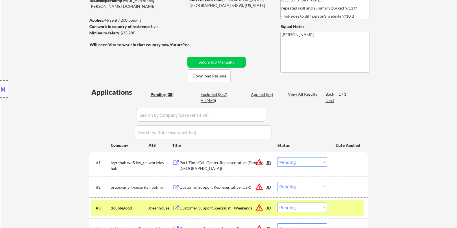
drag, startPoint x: 139, startPoint y: 32, endPoint x: 121, endPoint y: 31, distance: 18.0
click at [121, 31] on div "Minimum salary: $33,280" at bounding box center [137, 33] width 96 height 6
copy div "$33,280"
click at [286, 164] on select "Choose an option... Pending Applied Excluded (Questions) Excluded (Expired) Exc…" at bounding box center [302, 162] width 50 height 10
click at [277, 157] on select "Choose an option... Pending Applied Excluded (Questions) Excluded (Expired) Exc…" at bounding box center [302, 162] width 50 height 10
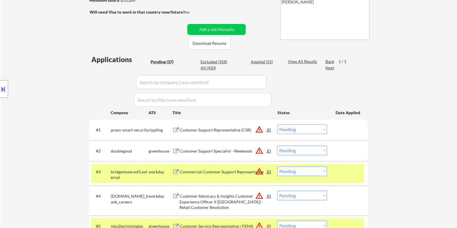
scroll to position [108, 0]
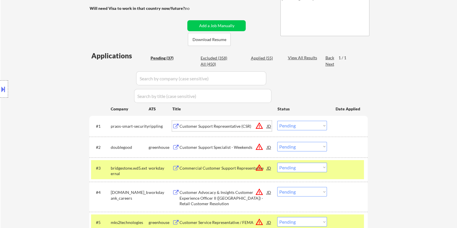
click at [210, 126] on div "Customer Support Representative (CSR)" at bounding box center [222, 126] width 87 height 6
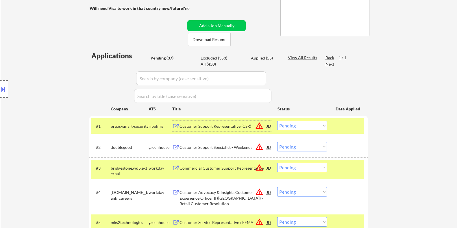
click at [291, 126] on select "Choose an option... Pending Applied Excluded (Questions) Excluded (Expired) Exc…" at bounding box center [302, 126] width 50 height 10
click at [277, 121] on select "Choose an option... Pending Applied Excluded (Questions) Excluded (Expired) Exc…" at bounding box center [302, 126] width 50 height 10
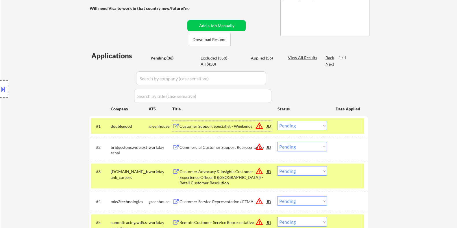
click at [192, 125] on div "Customer Support Specialist - Weekends" at bounding box center [222, 126] width 87 height 6
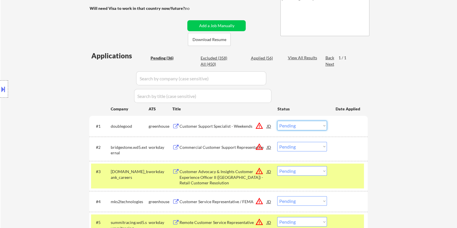
click at [294, 125] on select "Choose an option... Pending Applied Excluded (Questions) Excluded (Expired) Exc…" at bounding box center [302, 126] width 50 height 10
click at [277, 121] on select "Choose an option... Pending Applied Excluded (Questions) Excluded (Expired) Exc…" at bounding box center [302, 126] width 50 height 10
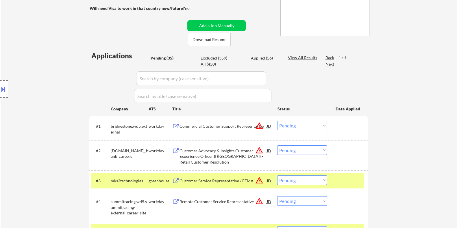
scroll to position [144, 0]
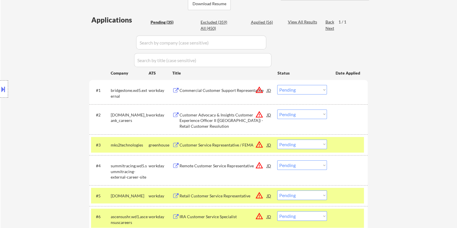
click at [219, 91] on div "Commercial Customer Support Representative" at bounding box center [222, 91] width 87 height 6
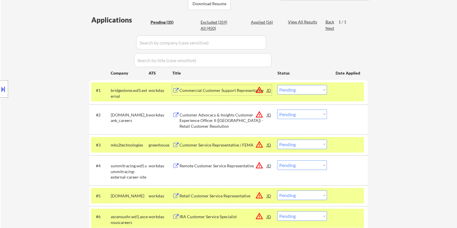
click at [298, 89] on select "Choose an option... Pending Applied Excluded (Questions) Excluded (Expired) Exc…" at bounding box center [302, 90] width 50 height 10
click at [277, 85] on select "Choose an option... Pending Applied Excluded (Questions) Excluded (Expired) Exc…" at bounding box center [302, 90] width 50 height 10
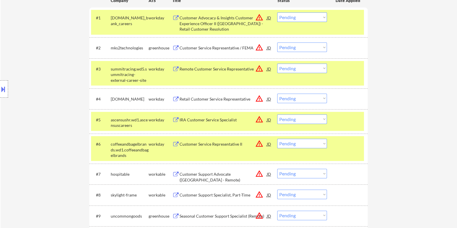
scroll to position [181, 0]
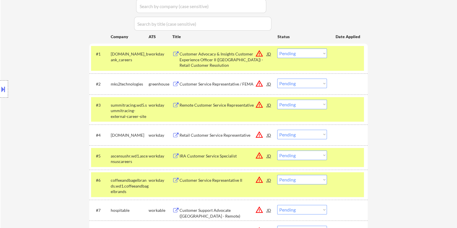
click at [309, 53] on select "Choose an option... Pending Applied Excluded (Questions) Excluded (Expired) Exc…" at bounding box center [302, 54] width 50 height 10
click at [277, 49] on select "Choose an option... Pending Applied Excluded (Questions) Excluded (Expired) Exc…" at bounding box center [302, 54] width 50 height 10
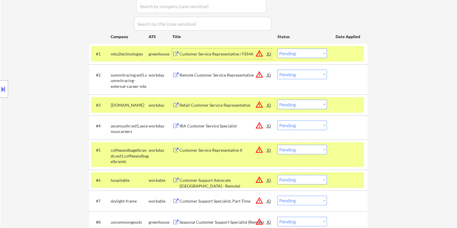
click at [197, 54] on div "Customer Service Representative / FEMA" at bounding box center [222, 54] width 87 height 6
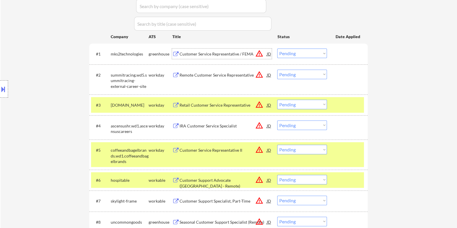
click at [299, 54] on select "Choose an option... Pending Applied Excluded (Questions) Excluded (Expired) Exc…" at bounding box center [302, 54] width 50 height 10
click at [277, 49] on select "Choose an option... Pending Applied Excluded (Questions) Excluded (Expired) Exc…" at bounding box center [302, 54] width 50 height 10
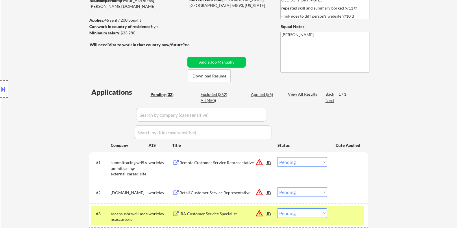
scroll to position [108, 0]
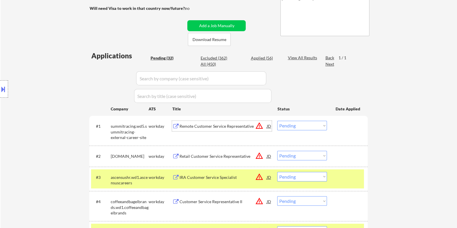
click at [191, 125] on div "Remote Customer Service Representative" at bounding box center [222, 126] width 87 height 6
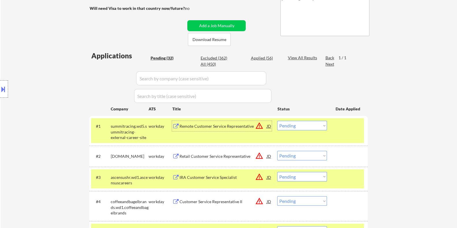
click at [298, 126] on select "Choose an option... Pending Applied Excluded (Questions) Excluded (Expired) Exc…" at bounding box center [302, 126] width 50 height 10
click at [277, 121] on select "Choose an option... Pending Applied Excluded (Questions) Excluded (Expired) Exc…" at bounding box center [302, 126] width 50 height 10
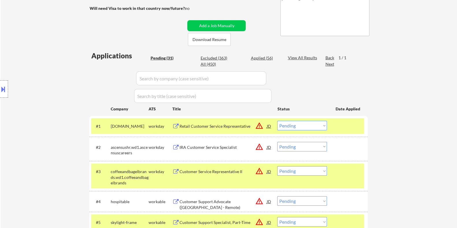
click at [4, 88] on button at bounding box center [3, 89] width 6 height 10
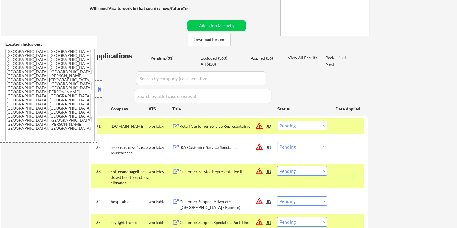
click at [98, 89] on button at bounding box center [99, 89] width 6 height 9
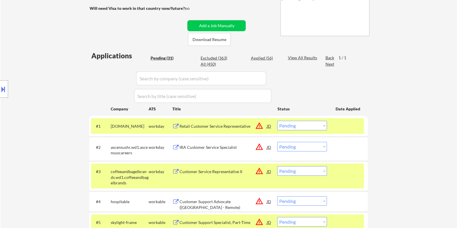
click at [190, 127] on div "Retail Customer Service Representative" at bounding box center [222, 126] width 87 height 6
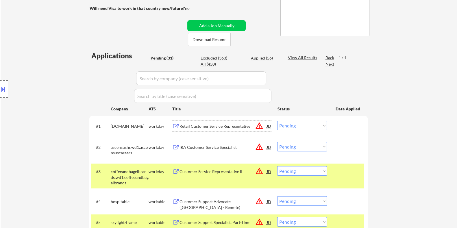
click at [299, 124] on select "Choose an option... Pending Applied Excluded (Questions) Excluded (Expired) Exc…" at bounding box center [302, 126] width 50 height 10
click at [277, 121] on select "Choose an option... Pending Applied Excluded (Questions) Excluded (Expired) Exc…" at bounding box center [302, 126] width 50 height 10
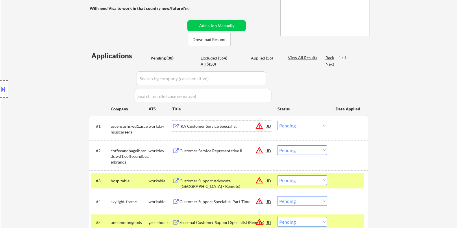
click at [195, 125] on div "IRA Customer Service Specialist" at bounding box center [222, 126] width 87 height 6
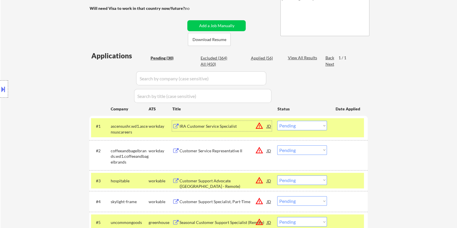
click at [296, 125] on select "Choose an option... Pending Applied Excluded (Questions) Excluded (Expired) Exc…" at bounding box center [302, 126] width 50 height 10
click at [277, 121] on select "Choose an option... Pending Applied Excluded (Questions) Excluded (Expired) Exc…" at bounding box center [302, 126] width 50 height 10
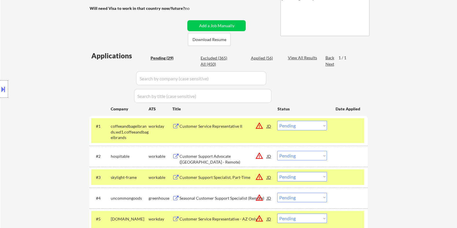
scroll to position [144, 0]
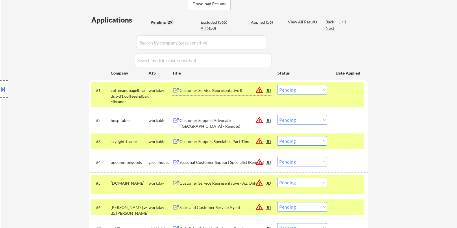
click at [231, 93] on div "Customer Service Representative II" at bounding box center [222, 90] width 87 height 10
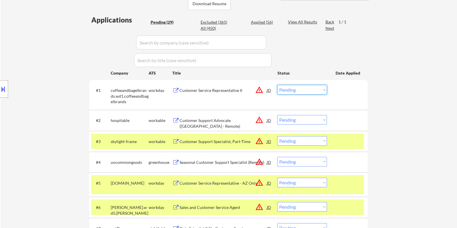
click at [294, 88] on select "Choose an option... Pending Applied Excluded (Questions) Excluded (Expired) Exc…" at bounding box center [302, 90] width 50 height 10
click at [277, 85] on select "Choose an option... Pending Applied Excluded (Questions) Excluded (Expired) Exc…" at bounding box center [302, 90] width 50 height 10
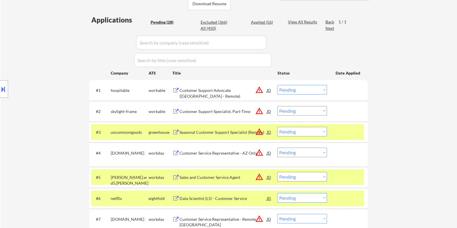
click at [216, 88] on div "Customer Support Advocate ([GEOGRAPHIC_DATA] - Remote)" at bounding box center [222, 93] width 87 height 11
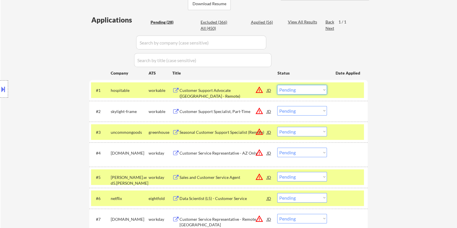
click at [301, 90] on select "Choose an option... Pending Applied Excluded (Questions) Excluded (Expired) Exc…" at bounding box center [302, 90] width 50 height 10
click at [277, 85] on select "Choose an option... Pending Applied Excluded (Questions) Excluded (Expired) Exc…" at bounding box center [302, 90] width 50 height 10
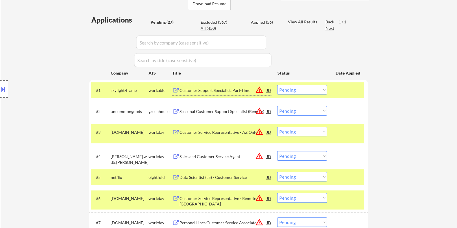
click at [201, 89] on div "Customer Support Specialist, Part-Time" at bounding box center [222, 91] width 87 height 6
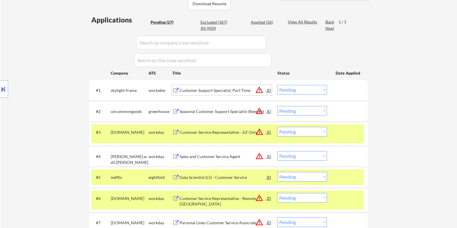
click at [297, 88] on select "Choose an option... Pending Applied Excluded (Questions) Excluded (Expired) Exc…" at bounding box center [302, 90] width 50 height 10
click at [277, 85] on select "Choose an option... Pending Applied Excluded (Questions) Excluded (Expired) Exc…" at bounding box center [302, 90] width 50 height 10
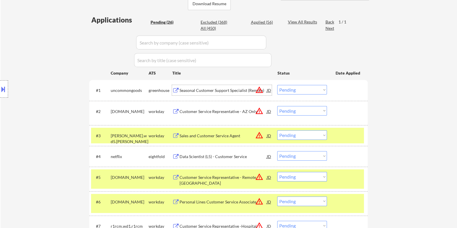
click at [204, 90] on div "Seasonal Customer Support Specialist (Remote)" at bounding box center [222, 91] width 87 height 6
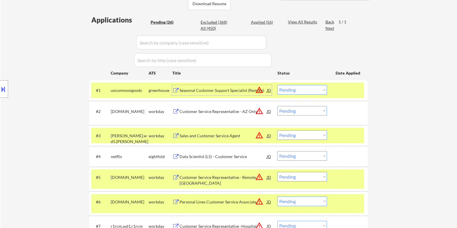
click at [304, 88] on select "Choose an option... Pending Applied Excluded (Questions) Excluded (Expired) Exc…" at bounding box center [302, 90] width 50 height 10
click at [277, 85] on select "Choose an option... Pending Applied Excluded (Questions) Excluded (Expired) Exc…" at bounding box center [302, 90] width 50 height 10
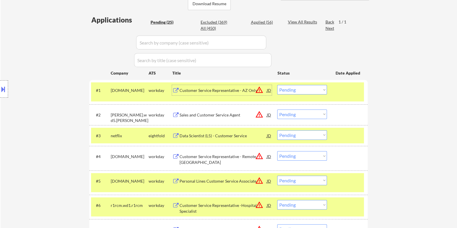
click at [193, 90] on div "Customer Service Representative - AZ Only" at bounding box center [222, 91] width 87 height 6
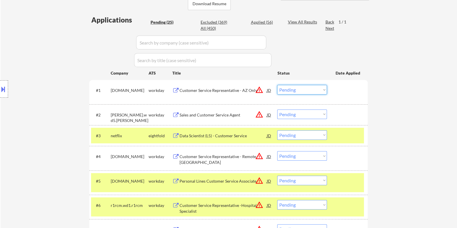
click at [292, 90] on select "Choose an option... Pending Applied Excluded (Questions) Excluded (Expired) Exc…" at bounding box center [302, 90] width 50 height 10
click at [277, 85] on select "Choose an option... Pending Applied Excluded (Questions) Excluded (Expired) Exc…" at bounding box center [302, 90] width 50 height 10
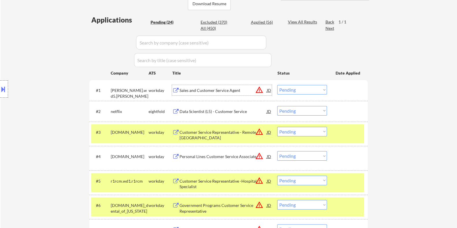
click at [196, 90] on div "Sales and Customer Service Agent" at bounding box center [222, 91] width 87 height 6
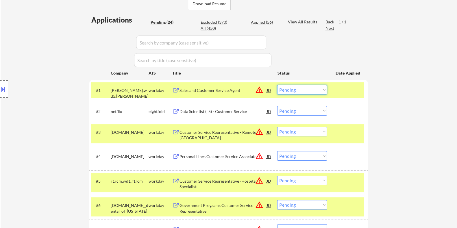
click at [288, 88] on select "Choose an option... Pending Applied Excluded (Questions) Excluded (Expired) Exc…" at bounding box center [302, 90] width 50 height 10
click at [277, 85] on select "Choose an option... Pending Applied Excluded (Questions) Excluded (Expired) Exc…" at bounding box center [302, 90] width 50 height 10
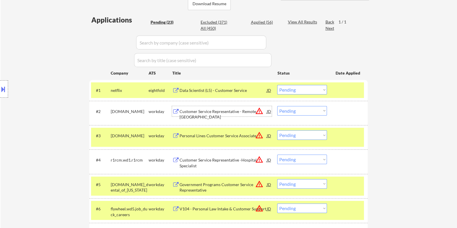
click at [184, 111] on div "Customer Service Representative - Remote, [GEOGRAPHIC_DATA]" at bounding box center [222, 114] width 87 height 11
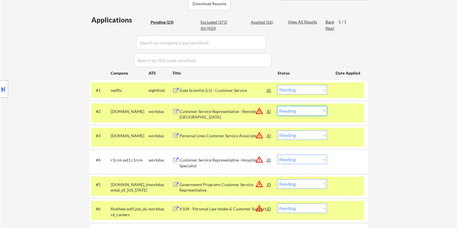
click at [298, 113] on select "Choose an option... Pending Applied Excluded (Questions) Excluded (Expired) Exc…" at bounding box center [302, 111] width 50 height 10
click at [277, 106] on select "Choose an option... Pending Applied Excluded (Questions) Excluded (Expired) Exc…" at bounding box center [302, 111] width 50 height 10
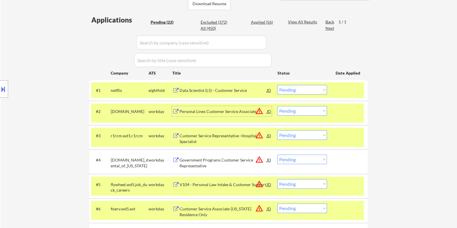
click at [208, 109] on div "Personal Lines Customer Service Associate" at bounding box center [222, 112] width 87 height 6
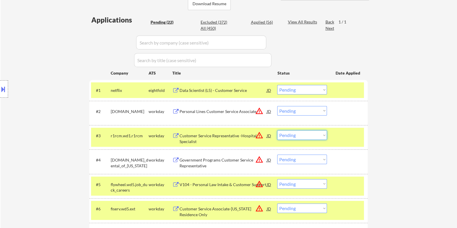
click at [289, 133] on select "Choose an option... Pending Applied Excluded (Questions) Excluded (Expired) Exc…" at bounding box center [302, 135] width 50 height 10
click at [277, 130] on select "Choose an option... Pending Applied Excluded (Questions) Excluded (Expired) Exc…" at bounding box center [302, 135] width 50 height 10
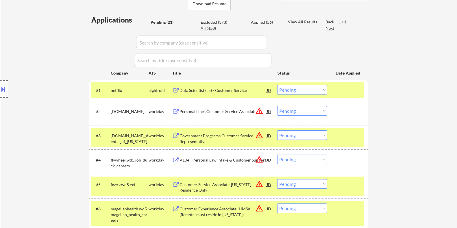
click at [301, 110] on select "Choose an option... Pending Applied Excluded (Questions) Excluded (Expired) Exc…" at bounding box center [302, 111] width 50 height 10
click at [277, 106] on select "Choose an option... Pending Applied Excluded (Questions) Excluded (Expired) Exc…" at bounding box center [302, 111] width 50 height 10
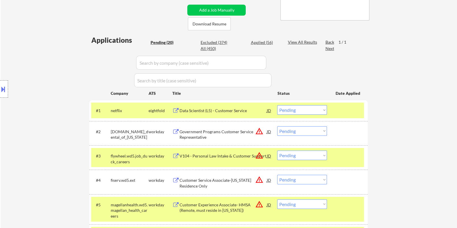
scroll to position [108, 0]
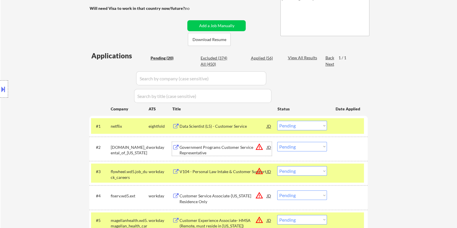
click at [212, 145] on div "Government Programs Customer Service Representative" at bounding box center [222, 150] width 87 height 11
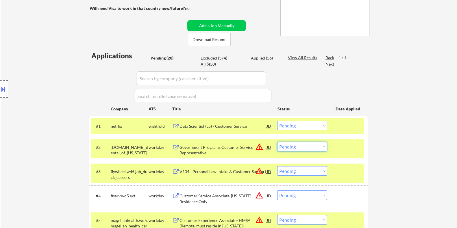
click at [309, 145] on select "Choose an option... Pending Applied Excluded (Questions) Excluded (Expired) Exc…" at bounding box center [302, 147] width 50 height 10
click at [277, 142] on select "Choose an option... Pending Applied Excluded (Questions) Excluded (Expired) Exc…" at bounding box center [302, 147] width 50 height 10
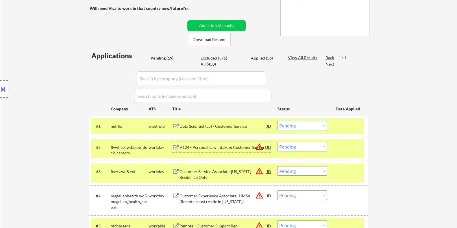
click at [223, 147] on div "V104 - Personal Law Intake & Customer Support" at bounding box center [222, 148] width 87 height 6
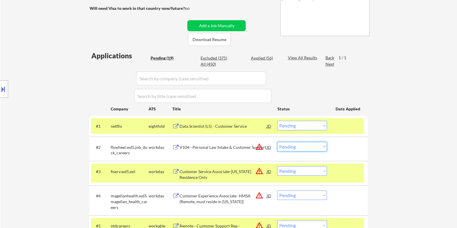
click at [298, 147] on select "Choose an option... Pending Applied Excluded (Questions) Excluded (Expired) Exc…" at bounding box center [302, 147] width 50 height 10
click at [277, 142] on select "Choose an option... Pending Applied Excluded (Questions) Excluded (Expired) Exc…" at bounding box center [302, 147] width 50 height 10
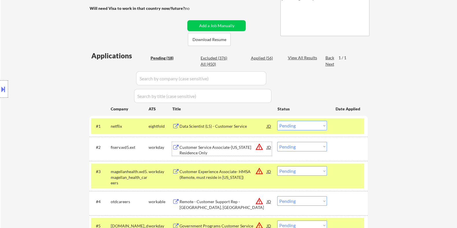
click at [209, 149] on div "Customer Service Associate-[US_STATE] Residence Only" at bounding box center [222, 150] width 87 height 11
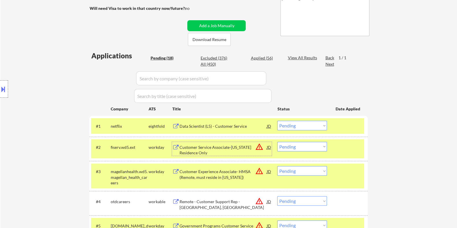
click at [303, 145] on select "Choose an option... Pending Applied Excluded (Questions) Excluded (Expired) Exc…" at bounding box center [302, 147] width 50 height 10
click at [277, 142] on select "Choose an option... Pending Applied Excluded (Questions) Excluded (Expired) Exc…" at bounding box center [302, 147] width 50 height 10
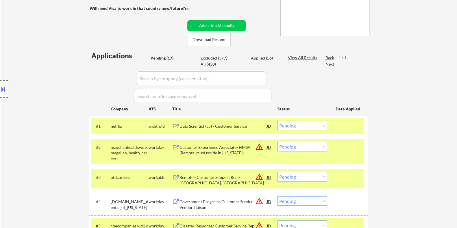
click at [195, 152] on div "Customer Experience Associate- HMSA (Remote, must reside in [US_STATE])" at bounding box center [222, 150] width 87 height 11
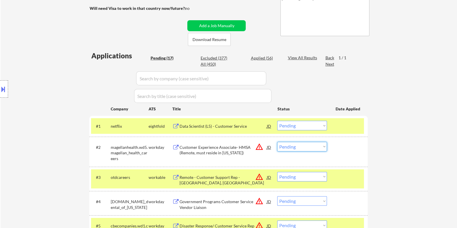
click at [287, 147] on select "Choose an option... Pending Applied Excluded (Questions) Excluded (Expired) Exc…" at bounding box center [302, 147] width 50 height 10
click at [277, 142] on select "Choose an option... Pending Applied Excluded (Questions) Excluded (Expired) Exc…" at bounding box center [302, 147] width 50 height 10
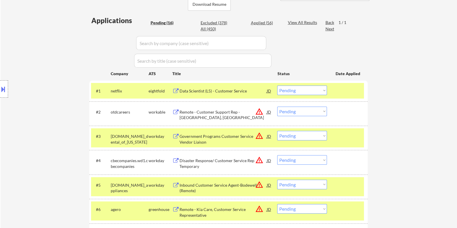
scroll to position [144, 0]
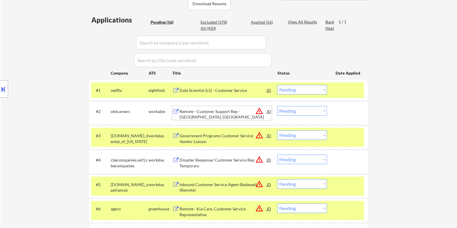
click at [212, 111] on div "Remote - Customer Support Rep - [GEOGRAPHIC_DATA], [GEOGRAPHIC_DATA]" at bounding box center [222, 114] width 87 height 11
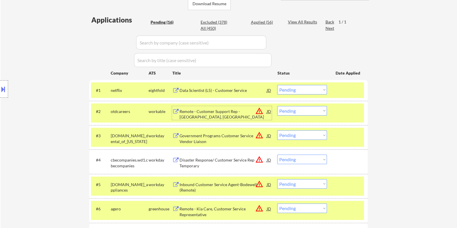
click at [296, 109] on select "Choose an option... Pending Applied Excluded (Questions) Excluded (Expired) Exc…" at bounding box center [302, 111] width 50 height 10
click at [277, 106] on select "Choose an option... Pending Applied Excluded (Questions) Excluded (Expired) Exc…" at bounding box center [302, 111] width 50 height 10
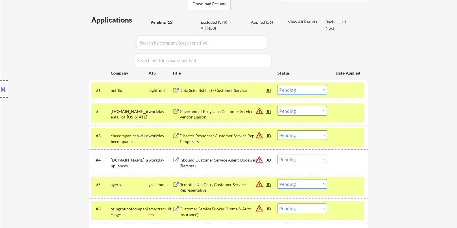
click at [195, 110] on div "Government Programs Customer Service Vendor Liaison" at bounding box center [222, 114] width 87 height 11
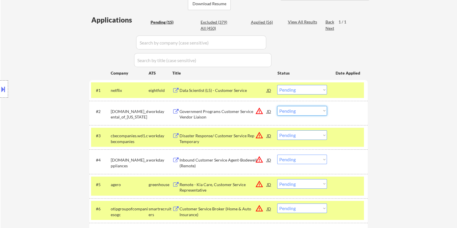
click at [304, 112] on select "Choose an option... Pending Applied Excluded (Questions) Excluded (Expired) Exc…" at bounding box center [302, 111] width 50 height 10
click at [277, 106] on select "Choose an option... Pending Applied Excluded (Questions) Excluded (Expired) Exc…" at bounding box center [302, 111] width 50 height 10
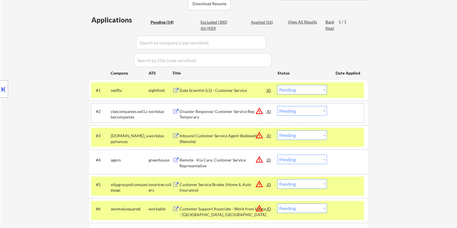
click at [225, 105] on div "#2 cbecompanies.wd1.cbecompanies workday Disaster Response/ Customer Service Re…" at bounding box center [227, 113] width 273 height 19
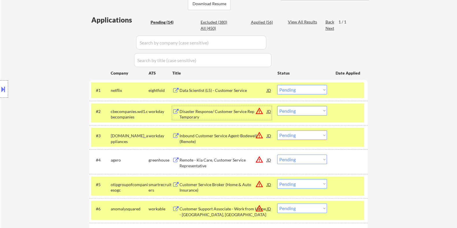
click at [215, 110] on div "Disaster Response/ Customer Service Rep Temporary" at bounding box center [222, 114] width 87 height 11
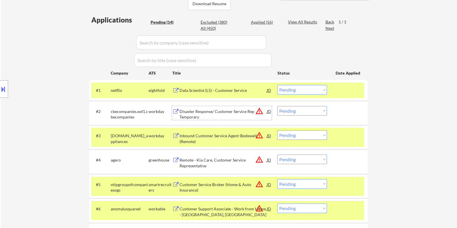
click at [306, 111] on select "Choose an option... Pending Applied Excluded (Questions) Excluded (Expired) Exc…" at bounding box center [302, 111] width 50 height 10
click at [277, 106] on select "Choose an option... Pending Applied Excluded (Questions) Excluded (Expired) Exc…" at bounding box center [302, 111] width 50 height 10
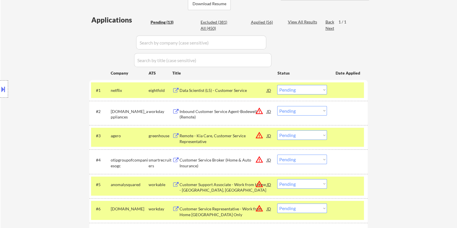
click at [220, 110] on div "Inbound Customer Service Agent-Bodewell (Remote)" at bounding box center [222, 114] width 87 height 11
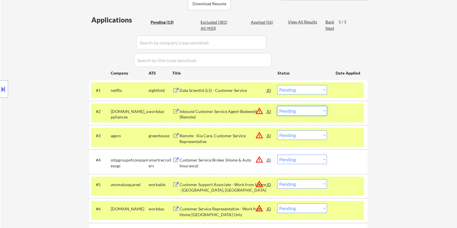
click at [282, 109] on select "Choose an option... Pending Applied Excluded (Questions) Excluded (Expired) Exc…" at bounding box center [302, 111] width 50 height 10
click at [277, 106] on select "Choose an option... Pending Applied Excluded (Questions) Excluded (Expired) Exc…" at bounding box center [302, 111] width 50 height 10
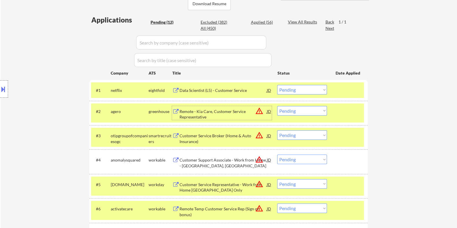
click at [200, 112] on div "Remote - Kia Care, Customer Service Representative" at bounding box center [222, 114] width 87 height 11
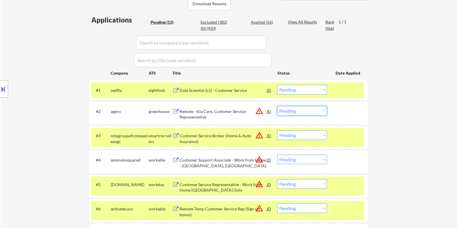
click at [303, 111] on select "Choose an option... Pending Applied Excluded (Questions) Excluded (Expired) Exc…" at bounding box center [302, 111] width 50 height 10
click at [277, 106] on select "Choose an option... Pending Applied Excluded (Questions) Excluded (Expired) Exc…" at bounding box center [302, 111] width 50 height 10
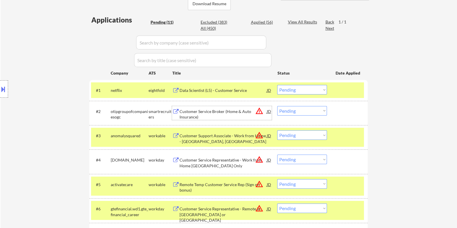
click at [202, 113] on div "Customer Service Broker (Home & Auto Insurance)" at bounding box center [222, 114] width 87 height 11
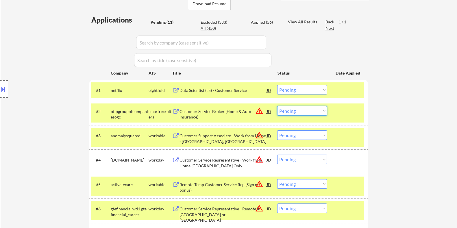
click at [299, 112] on select "Choose an option... Pending Applied Excluded (Questions) Excluded (Expired) Exc…" at bounding box center [302, 111] width 50 height 10
click at [277, 106] on select "Choose an option... Pending Applied Excluded (Questions) Excluded (Expired) Exc…" at bounding box center [302, 111] width 50 height 10
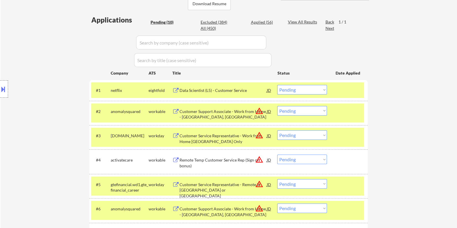
click at [203, 113] on div "Customer Support Associate - Work from Home - [GEOGRAPHIC_DATA], [GEOGRAPHIC_DA…" at bounding box center [222, 114] width 87 height 11
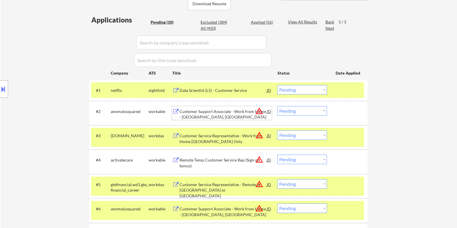
click at [308, 110] on select "Choose an option... Pending Applied Excluded (Questions) Excluded (Expired) Exc…" at bounding box center [302, 111] width 50 height 10
click at [277, 106] on select "Choose an option... Pending Applied Excluded (Questions) Excluded (Expired) Exc…" at bounding box center [302, 111] width 50 height 10
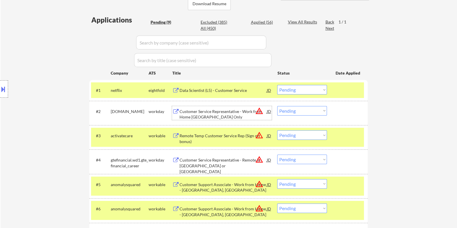
click at [214, 114] on div "Customer Service Representative - Work from Home [GEOGRAPHIC_DATA] Only" at bounding box center [222, 114] width 87 height 11
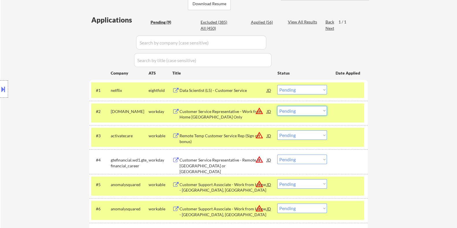
click at [299, 109] on select "Choose an option... Pending Applied Excluded (Questions) Excluded (Expired) Exc…" at bounding box center [302, 111] width 50 height 10
click at [277, 106] on select "Choose an option... Pending Applied Excluded (Questions) Excluded (Expired) Exc…" at bounding box center [302, 111] width 50 height 10
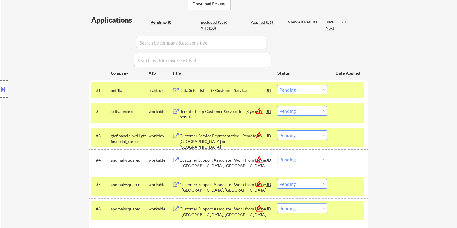
click at [208, 110] on div "Remote Temp Customer Service Rep (Sign on bonus)" at bounding box center [222, 114] width 87 height 11
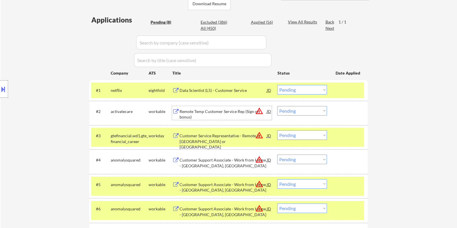
click at [311, 113] on select "Choose an option... Pending Applied Excluded (Questions) Excluded (Expired) Exc…" at bounding box center [302, 111] width 50 height 10
click at [277, 106] on select "Choose an option... Pending Applied Excluded (Questions) Excluded (Expired) Exc…" at bounding box center [302, 111] width 50 height 10
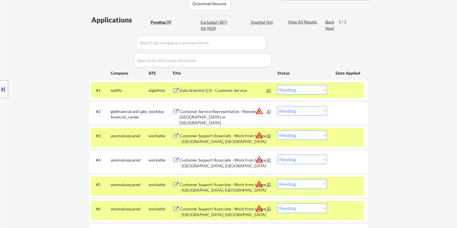
click at [218, 111] on div "Customer Service Representative - Remote in [GEOGRAPHIC_DATA] or [GEOGRAPHIC_DA…" at bounding box center [222, 117] width 87 height 17
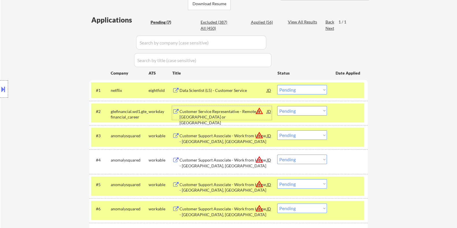
click at [301, 110] on select "Choose an option... Pending Applied Excluded (Questions) Excluded (Expired) Exc…" at bounding box center [302, 111] width 50 height 10
click at [277, 106] on select "Choose an option... Pending Applied Excluded (Questions) Excluded (Expired) Exc…" at bounding box center [302, 111] width 50 height 10
click at [202, 113] on div "Customer Support Associate - Work from Home - [GEOGRAPHIC_DATA], [GEOGRAPHIC_DA…" at bounding box center [222, 114] width 87 height 11
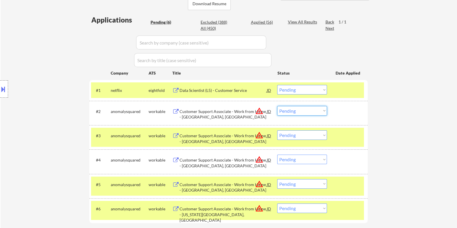
click at [298, 109] on select "Choose an option... Pending Applied Excluded (Questions) Excluded (Expired) Exc…" at bounding box center [302, 111] width 50 height 10
click at [277, 106] on select "Choose an option... Pending Applied Excluded (Questions) Excluded (Expired) Exc…" at bounding box center [302, 111] width 50 height 10
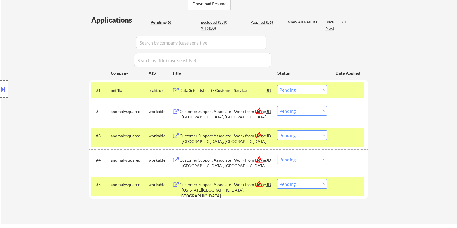
click at [219, 114] on div "Customer Support Associate - Work from Home - [GEOGRAPHIC_DATA], [GEOGRAPHIC_DA…" at bounding box center [222, 114] width 87 height 11
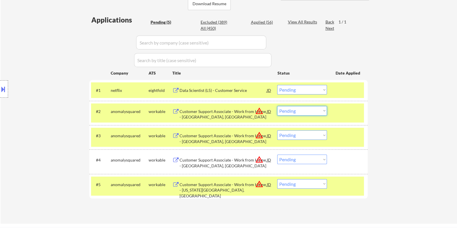
click at [298, 112] on select "Choose an option... Pending Applied Excluded (Questions) Excluded (Expired) Exc…" at bounding box center [302, 111] width 50 height 10
click at [277, 106] on select "Choose an option... Pending Applied Excluded (Questions) Excluded (Expired) Exc…" at bounding box center [302, 111] width 50 height 10
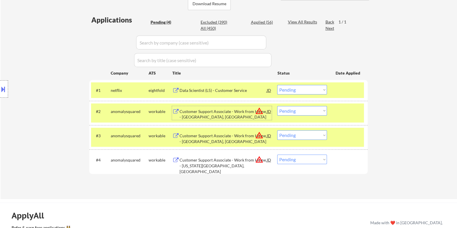
click at [200, 110] on div "Customer Support Associate - Work from Home - [GEOGRAPHIC_DATA], [GEOGRAPHIC_DA…" at bounding box center [222, 114] width 87 height 11
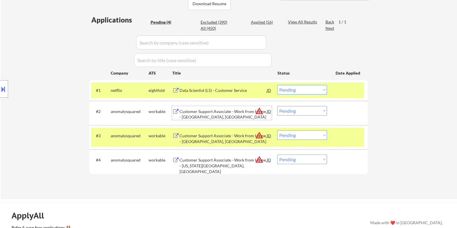
click at [306, 107] on select "Choose an option... Pending Applied Excluded (Questions) Excluded (Expired) Exc…" at bounding box center [302, 111] width 50 height 10
click at [277, 106] on select "Choose an option... Pending Applied Excluded (Questions) Excluded (Expired) Exc…" at bounding box center [302, 111] width 50 height 10
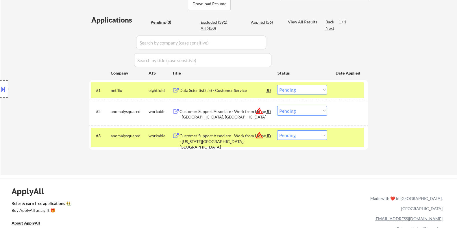
click at [223, 112] on div "Customer Support Associate - Work from Home - [GEOGRAPHIC_DATA], [GEOGRAPHIC_DA…" at bounding box center [222, 114] width 87 height 11
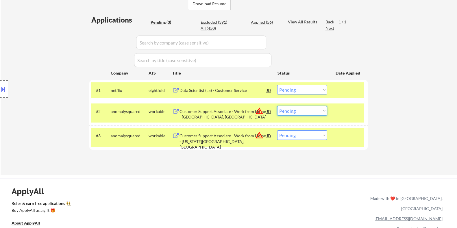
click at [304, 110] on select "Choose an option... Pending Applied Excluded (Questions) Excluded (Expired) Exc…" at bounding box center [302, 111] width 50 height 10
click at [277, 106] on select "Choose an option... Pending Applied Excluded (Questions) Excluded (Expired) Exc…" at bounding box center [302, 111] width 50 height 10
click at [306, 132] on select "Choose an option... Pending Applied Excluded (Questions) Excluded (Expired) Exc…" at bounding box center [302, 135] width 50 height 10
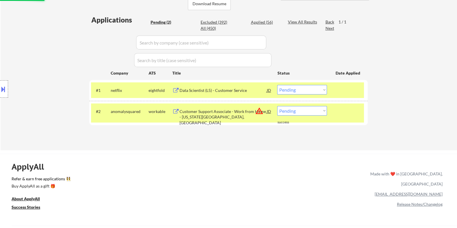
click at [301, 179] on div "ApplyAll Refer & earn free applications 👯‍♀️ Buy ApplyAll as a gift 🎁 About App…" at bounding box center [228, 204] width 457 height 92
click at [310, 109] on select "Choose an option... Pending Applied Excluded (Questions) Excluded (Expired) Exc…" at bounding box center [302, 111] width 50 height 10
click at [277, 106] on select "Choose an option... Pending Applied Excluded (Questions) Excluded (Expired) Exc…" at bounding box center [302, 111] width 50 height 10
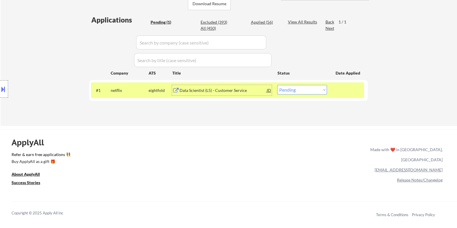
click at [201, 91] on div "Data Scientist (L5) - Customer Service" at bounding box center [222, 91] width 87 height 6
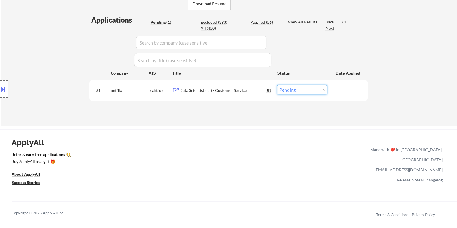
click at [306, 93] on select "Choose an option... Pending Applied Excluded (Questions) Excluded (Expired) Exc…" at bounding box center [302, 90] width 50 height 10
click at [277, 85] on select "Choose an option... Pending Applied Excluded (Questions) Excluded (Expired) Exc…" at bounding box center [302, 90] width 50 height 10
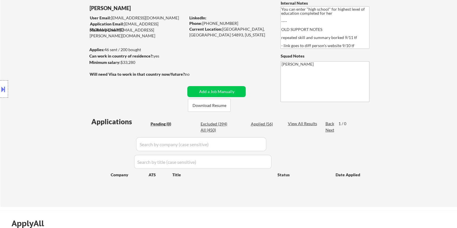
scroll to position [0, 0]
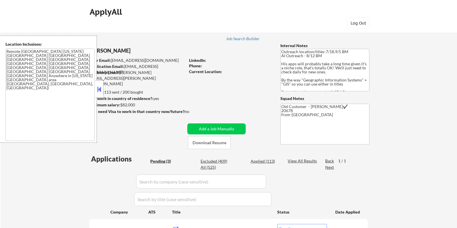
select select ""pending""
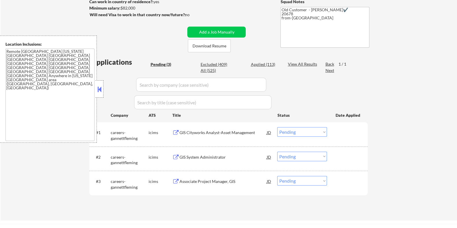
scroll to position [108, 0]
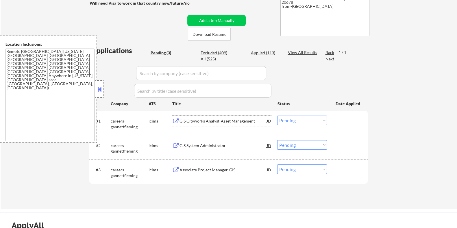
click at [205, 121] on div "GIS Cityworks Analyst-Asset Management" at bounding box center [222, 121] width 87 height 6
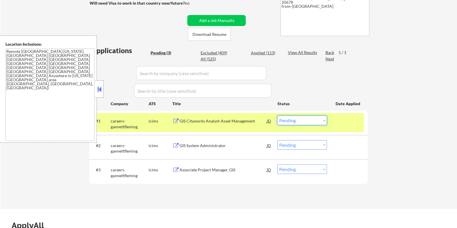
click at [298, 122] on select "Choose an option... Pending Applied Excluded (Questions) Excluded (Expired) Exc…" at bounding box center [302, 121] width 50 height 10
click at [277, 116] on select "Choose an option... Pending Applied Excluded (Questions) Excluded (Expired) Exc…" at bounding box center [302, 121] width 50 height 10
select select ""pending""
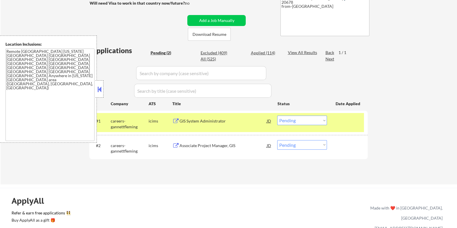
click at [195, 123] on div "GIS System Administrator" at bounding box center [222, 121] width 87 height 6
